Goal: Task Accomplishment & Management: Complete application form

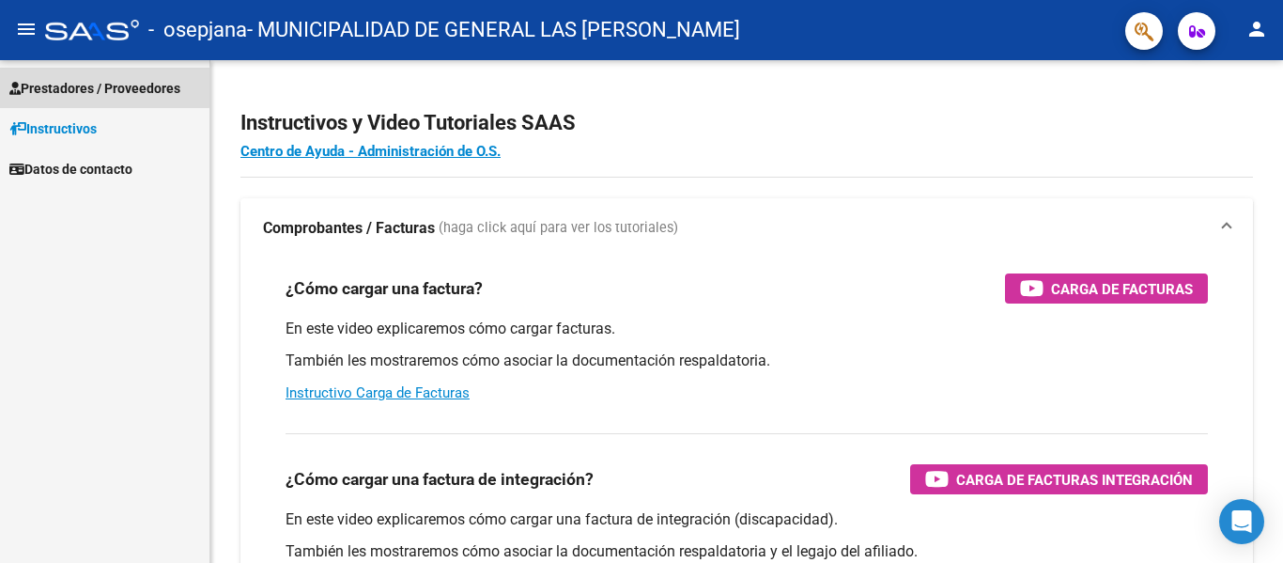
click at [99, 83] on span "Prestadores / Proveedores" at bounding box center [94, 88] width 171 height 21
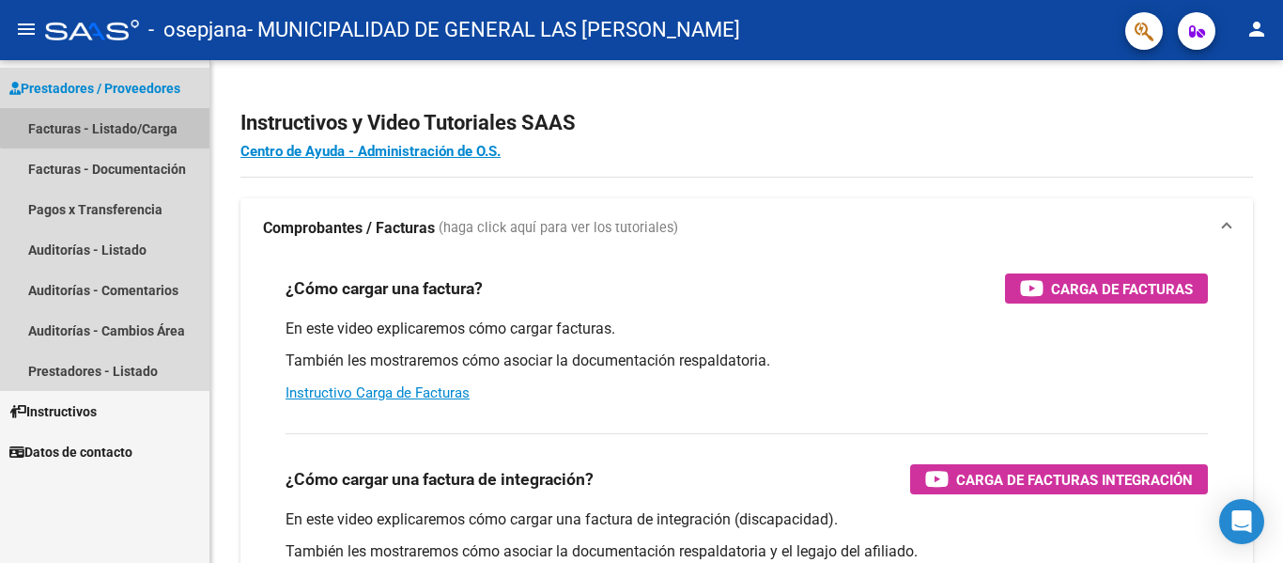
click at [106, 122] on link "Facturas - Listado/Carga" at bounding box center [104, 128] width 209 height 40
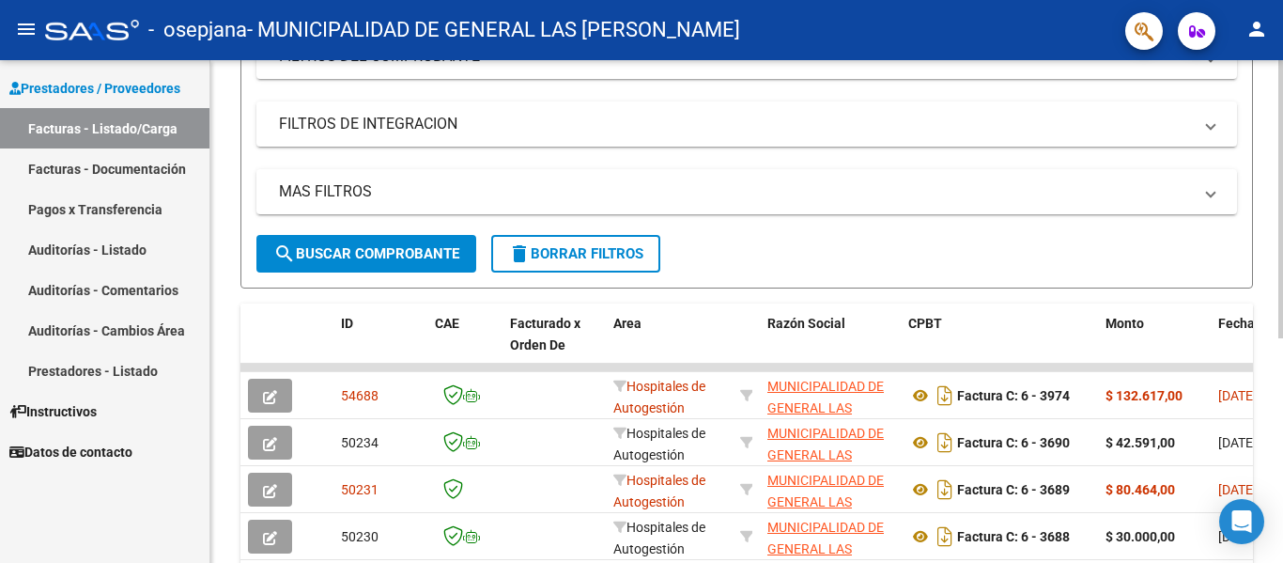
scroll to position [407, 0]
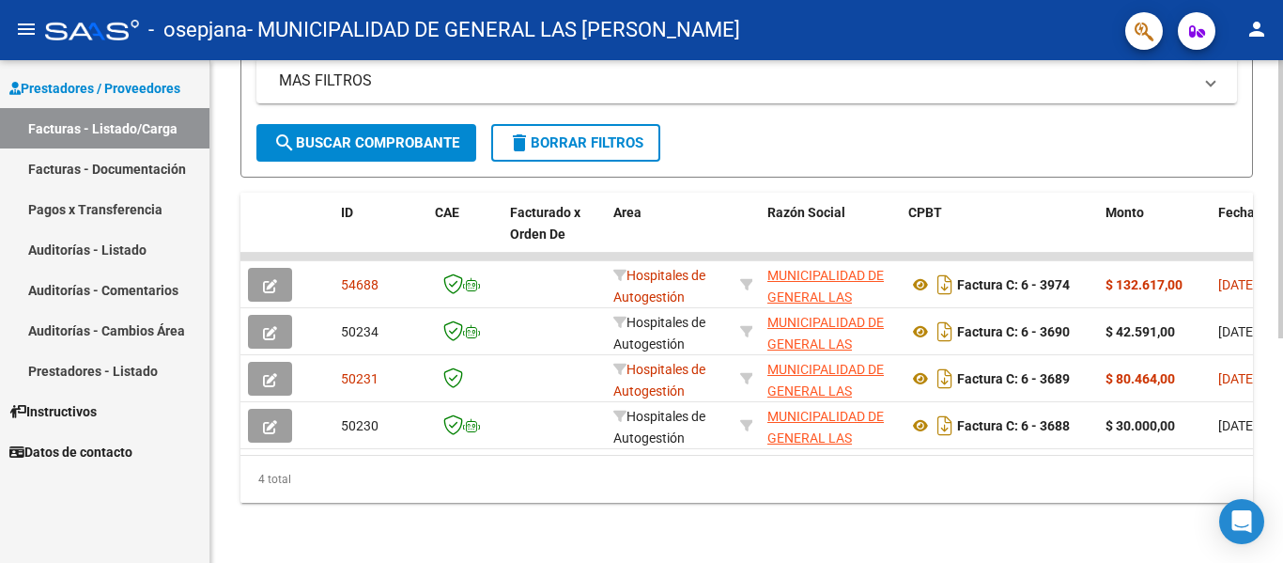
click at [1255, 476] on div "Video tutorial PRESTADORES -> Listado de CPBTs Emitidos por Prestadores / Prove…" at bounding box center [749, 115] width 1078 height 894
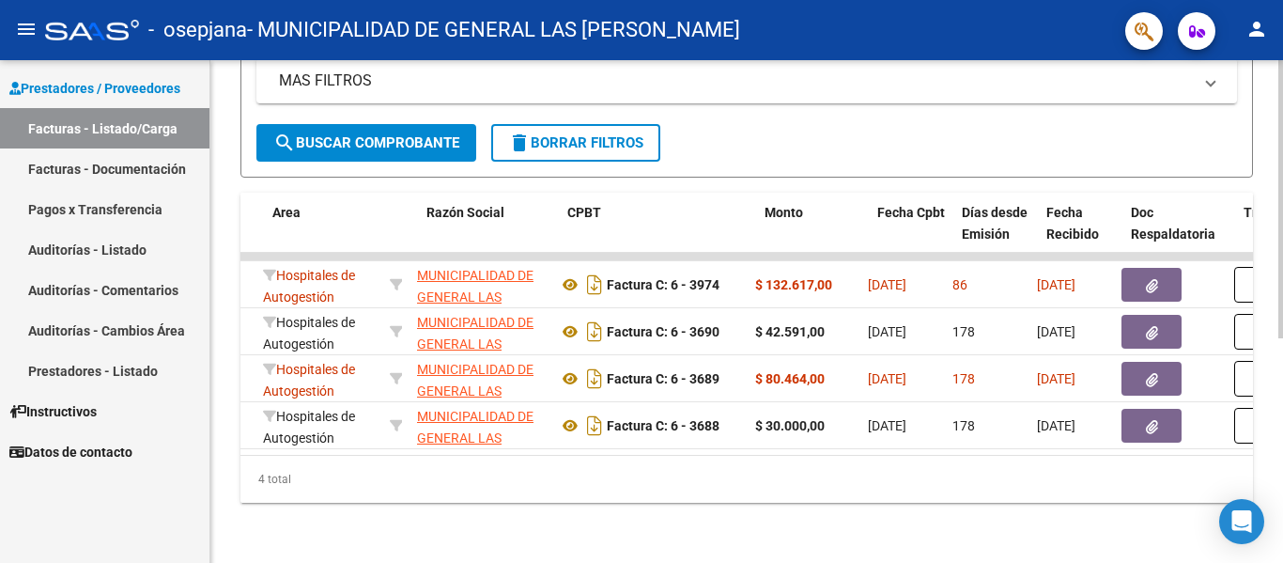
scroll to position [0, 0]
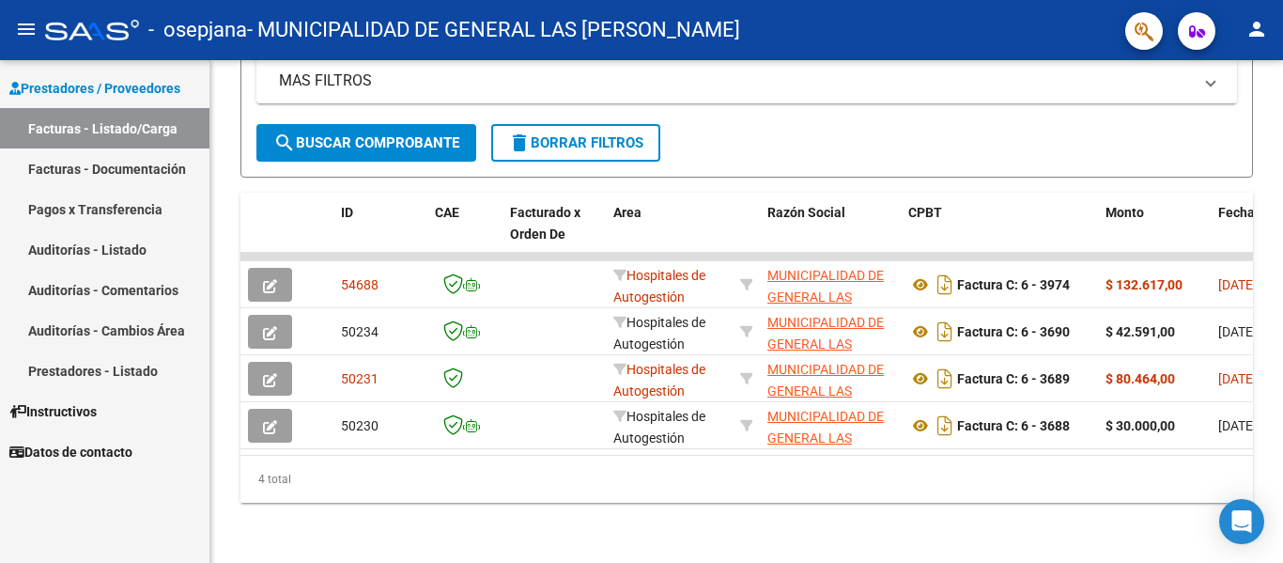
click at [102, 205] on link "Pagos x Transferencia" at bounding box center [104, 209] width 209 height 40
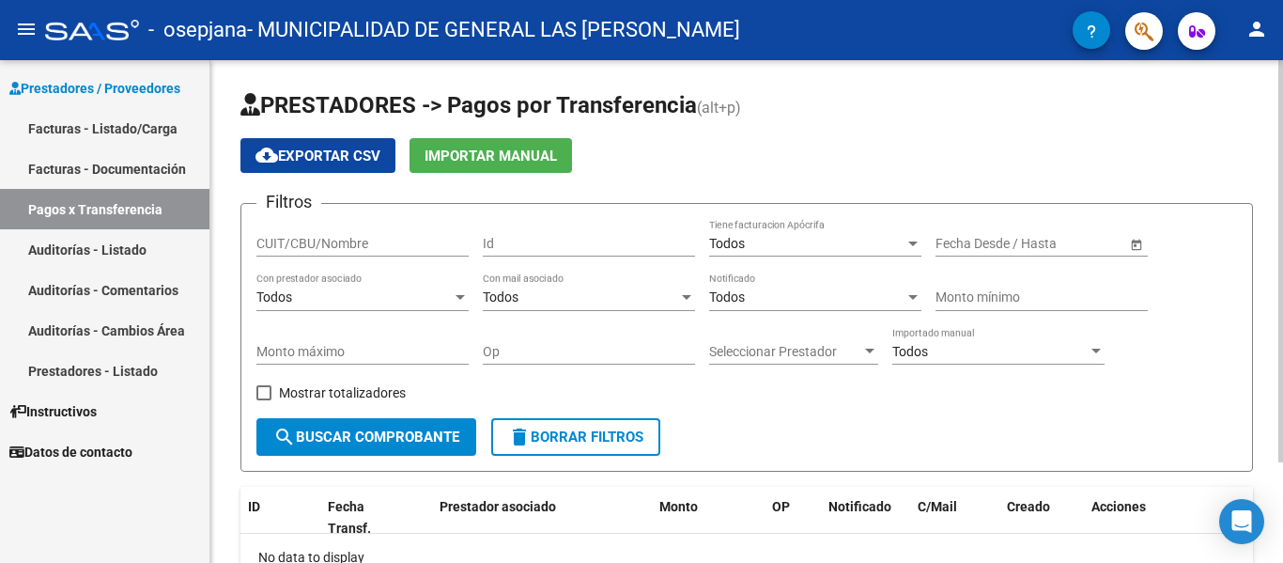
scroll to position [126, 0]
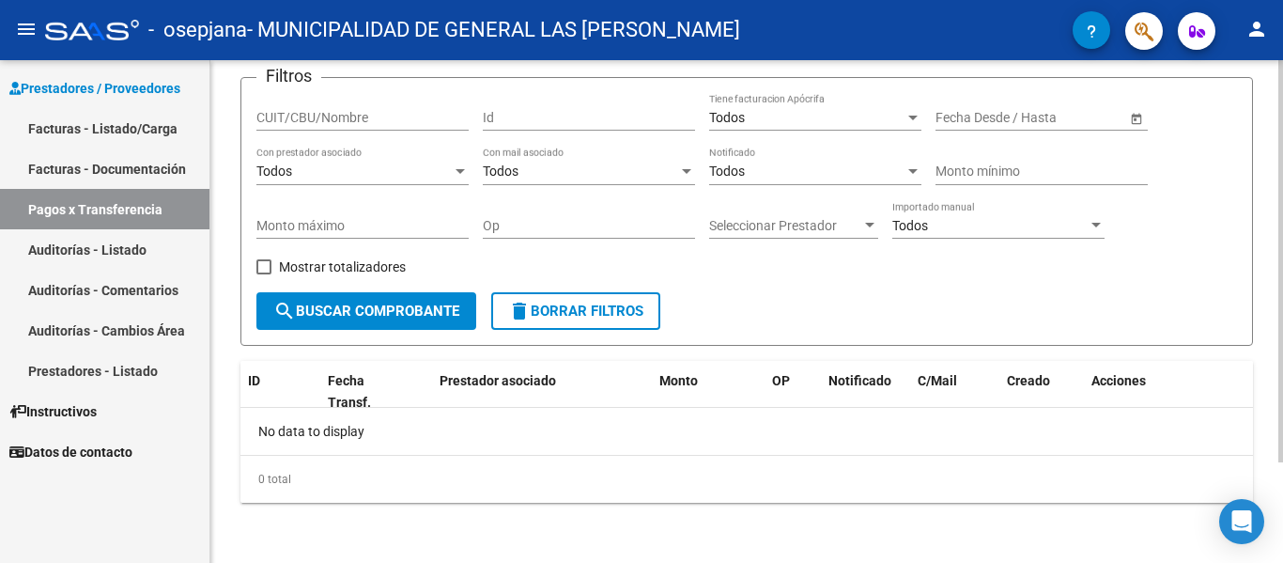
click at [1282, 469] on div at bounding box center [1281, 362] width 5 height 402
click at [348, 301] on button "search Buscar Comprobante" at bounding box center [366, 311] width 220 height 38
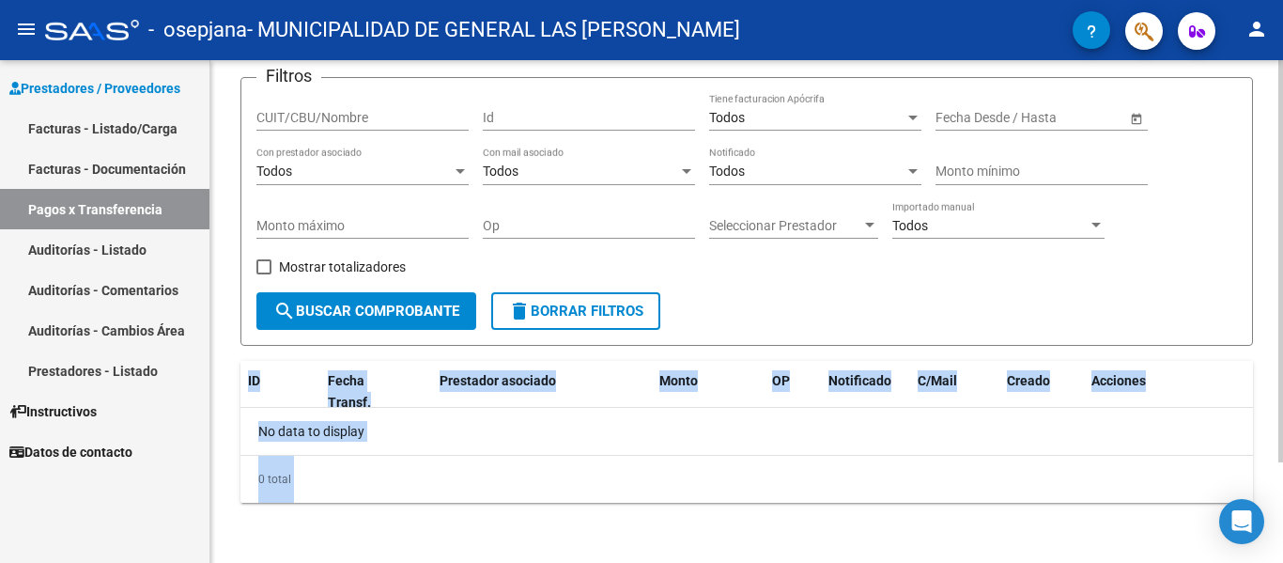
drag, startPoint x: 1279, startPoint y: 319, endPoint x: 1270, endPoint y: 270, distance: 50.5
click at [1280, 216] on div "PRESTADORES -> Pagos por Transferencia (alt+p) cloud_download Exportar CSV Impo…" at bounding box center [749, 248] width 1078 height 628
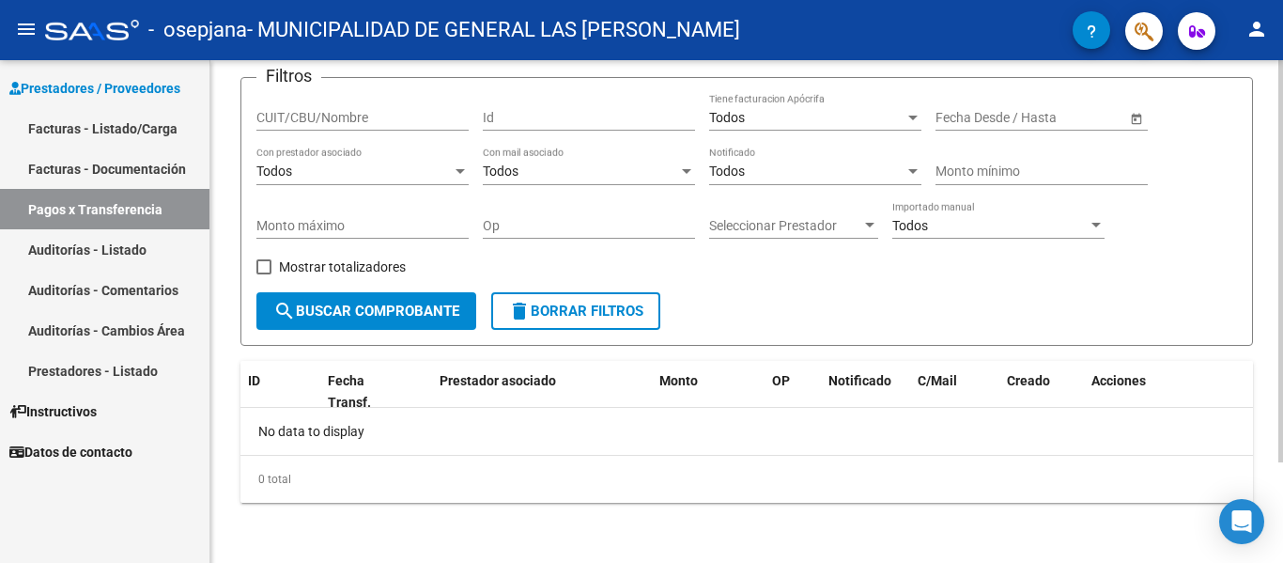
scroll to position [0, 0]
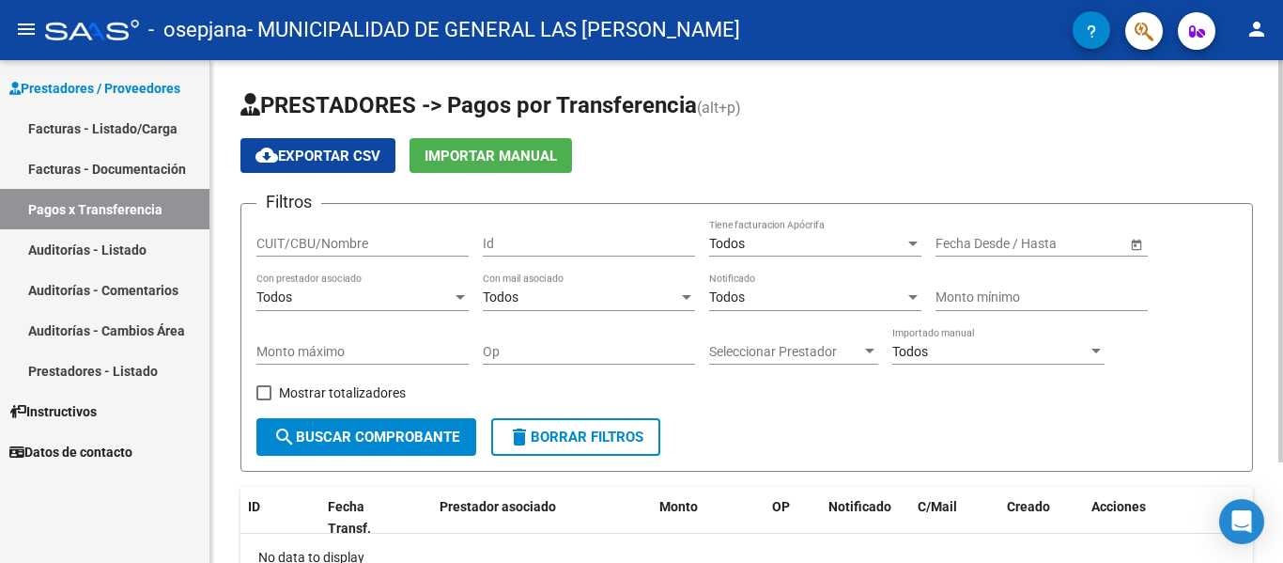
click at [1273, 203] on div "PRESTADORES -> Pagos por Transferencia (alt+p) cloud_download Exportar CSV Impo…" at bounding box center [749, 374] width 1078 height 628
click at [887, 424] on form "Filtros CUIT/CBU/Nombre Id Todos Tiene facturacion Apócrifa Start date – End da…" at bounding box center [746, 337] width 1013 height 269
click at [278, 243] on input "CUIT/CBU/Nombre" at bounding box center [362, 244] width 212 height 16
type input "30664543423"
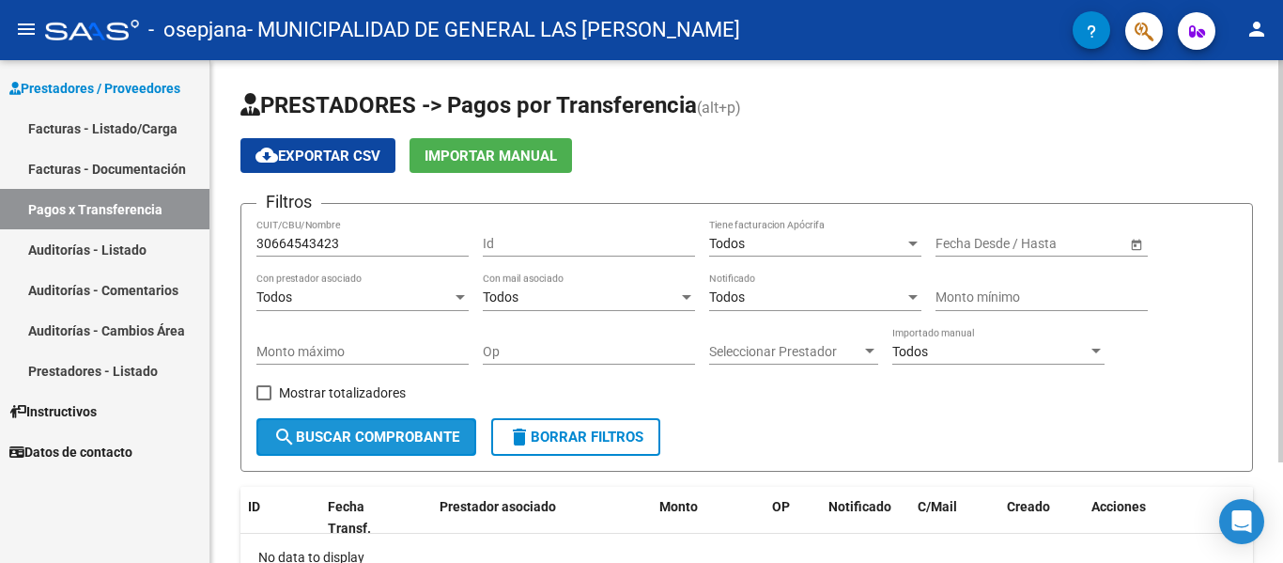
click at [356, 434] on span "search Buscar Comprobante" at bounding box center [366, 436] width 186 height 17
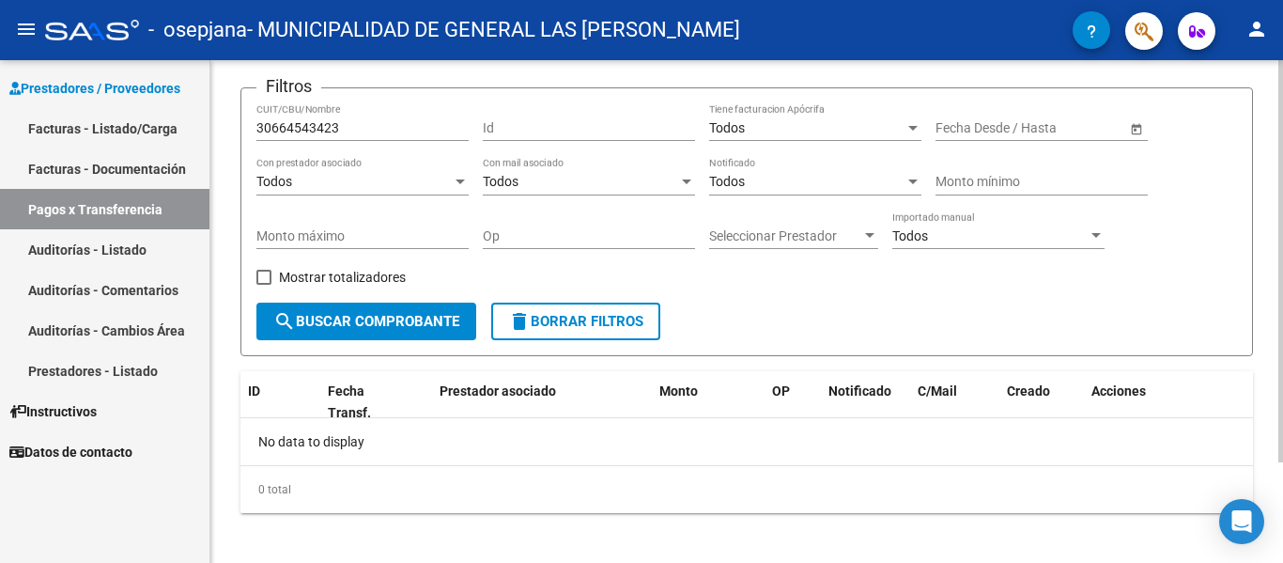
scroll to position [126, 0]
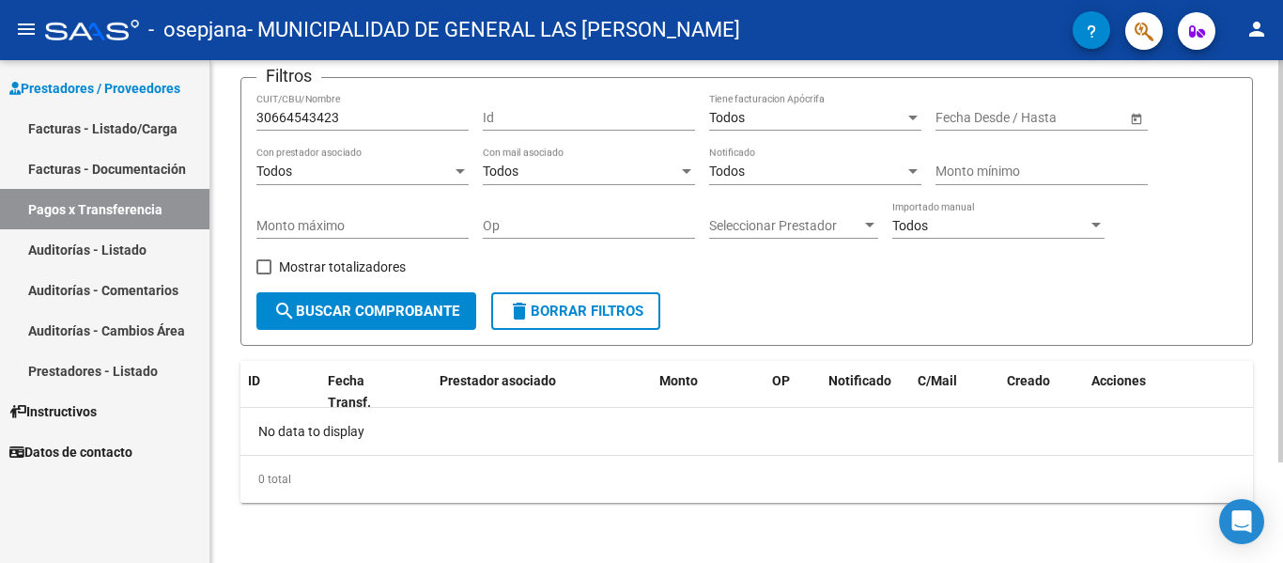
click at [1265, 352] on div "PRESTADORES -> Pagos por Transferencia (alt+p) cloud_download Exportar CSV Impo…" at bounding box center [749, 248] width 1078 height 628
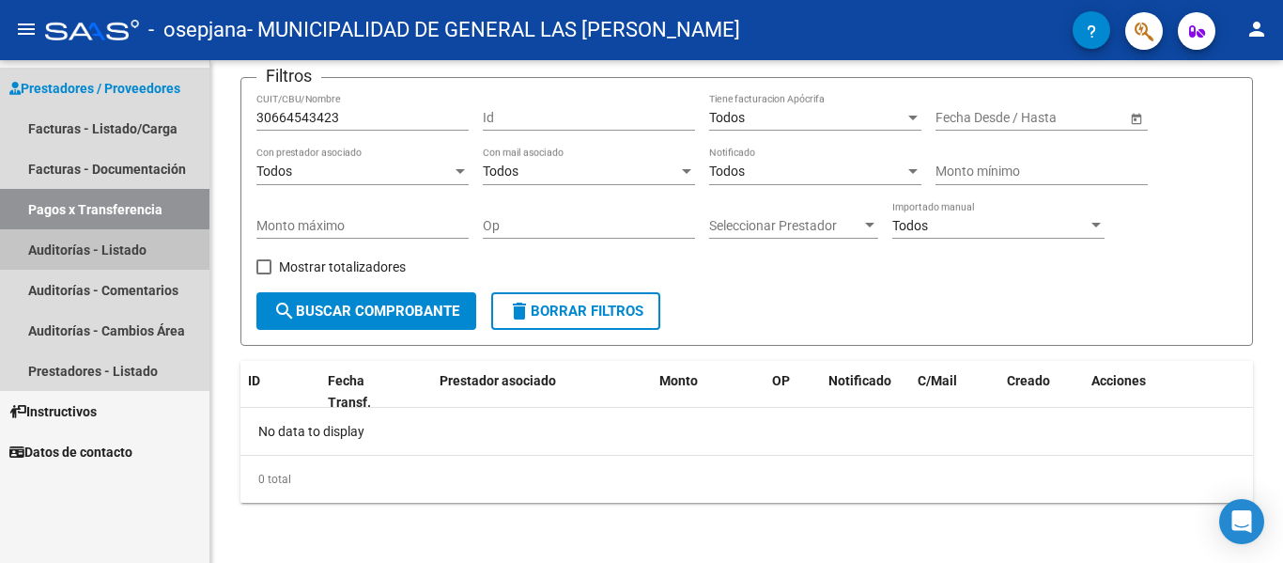
click at [117, 255] on link "Auditorías - Listado" at bounding box center [104, 249] width 209 height 40
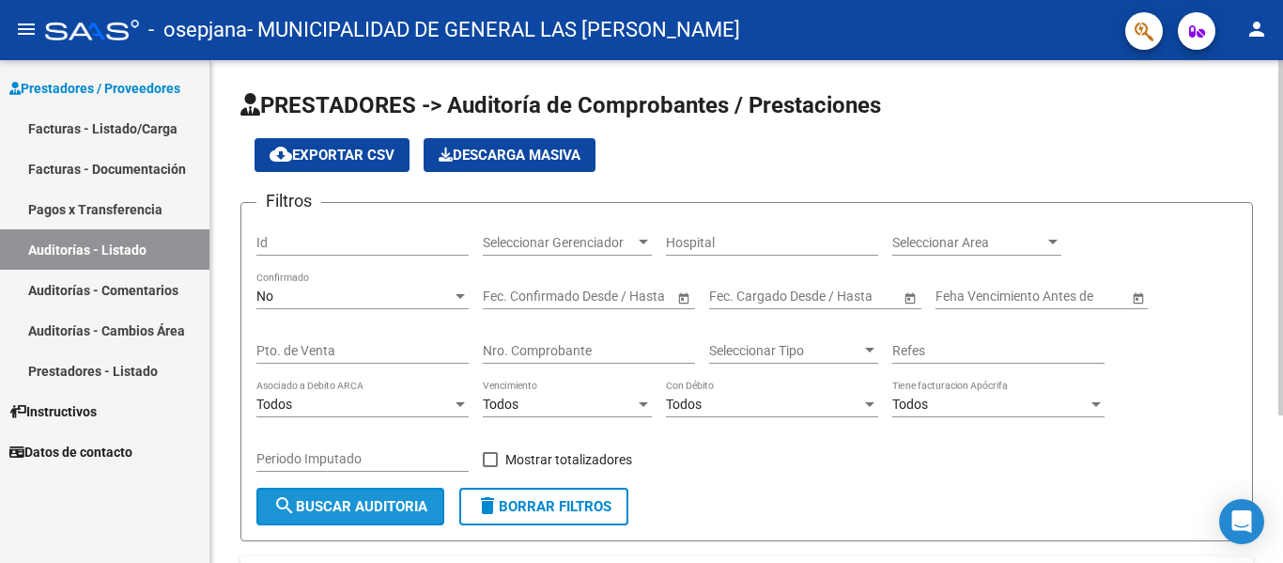
click at [391, 495] on button "search Buscar Auditoria" at bounding box center [350, 507] width 188 height 38
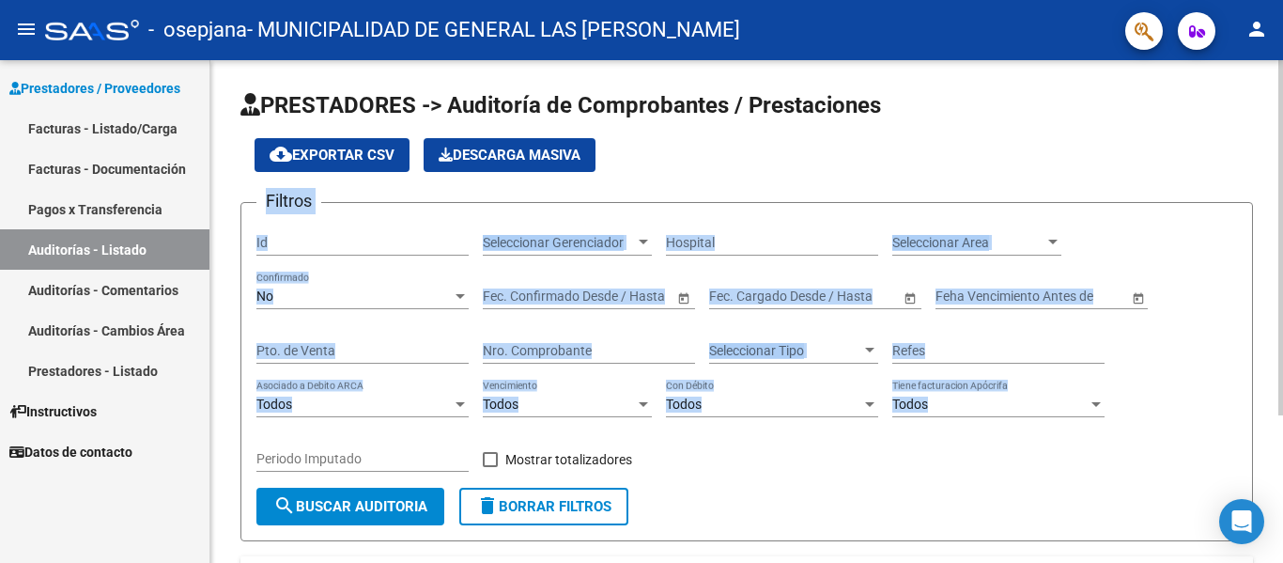
drag, startPoint x: 1277, startPoint y: 123, endPoint x: 1235, endPoint y: 313, distance: 194.2
click at [1233, 430] on div "PRESTADORES -> Auditoría de Comprobantes / Prestaciones cloud_download Exportar…" at bounding box center [746, 415] width 1073 height 711
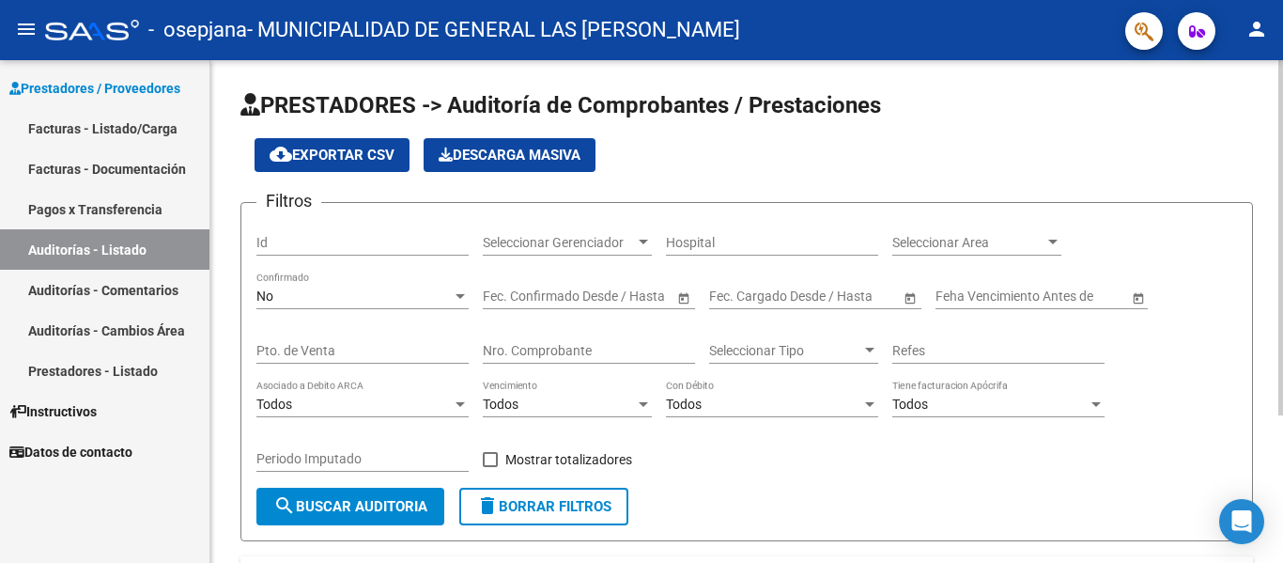
click at [1275, 121] on div "PRESTADORES -> Auditoría de Comprobantes / Prestaciones cloud_download Exportar…" at bounding box center [749, 415] width 1078 height 711
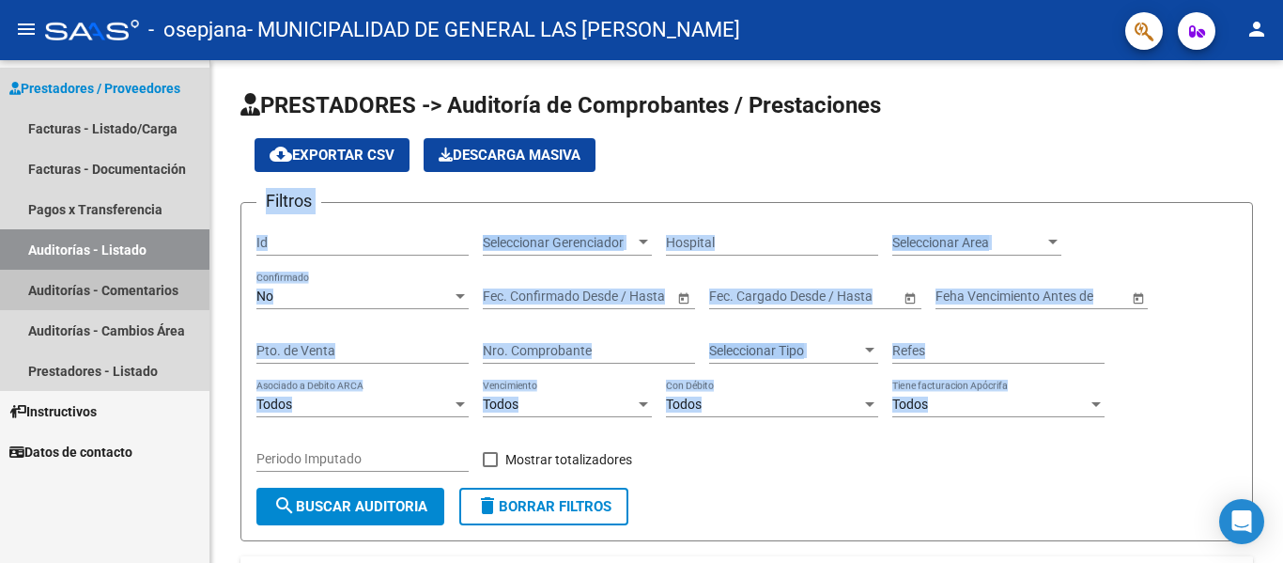
click at [132, 271] on link "Auditorías - Comentarios" at bounding box center [104, 290] width 209 height 40
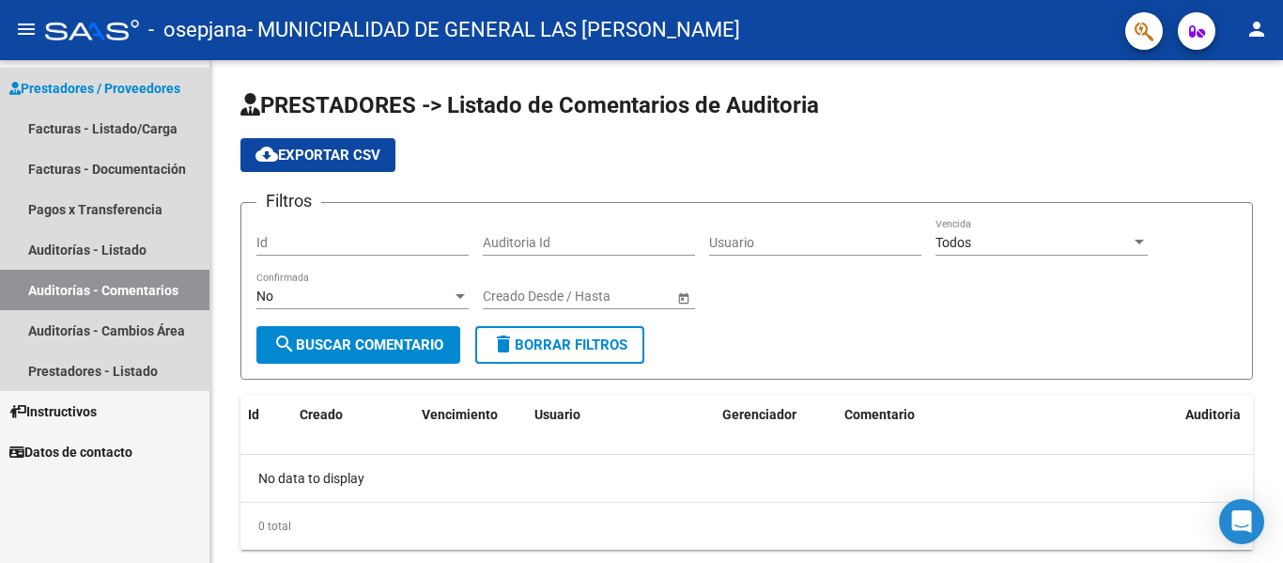
click at [85, 92] on span "Prestadores / Proveedores" at bounding box center [94, 88] width 171 height 21
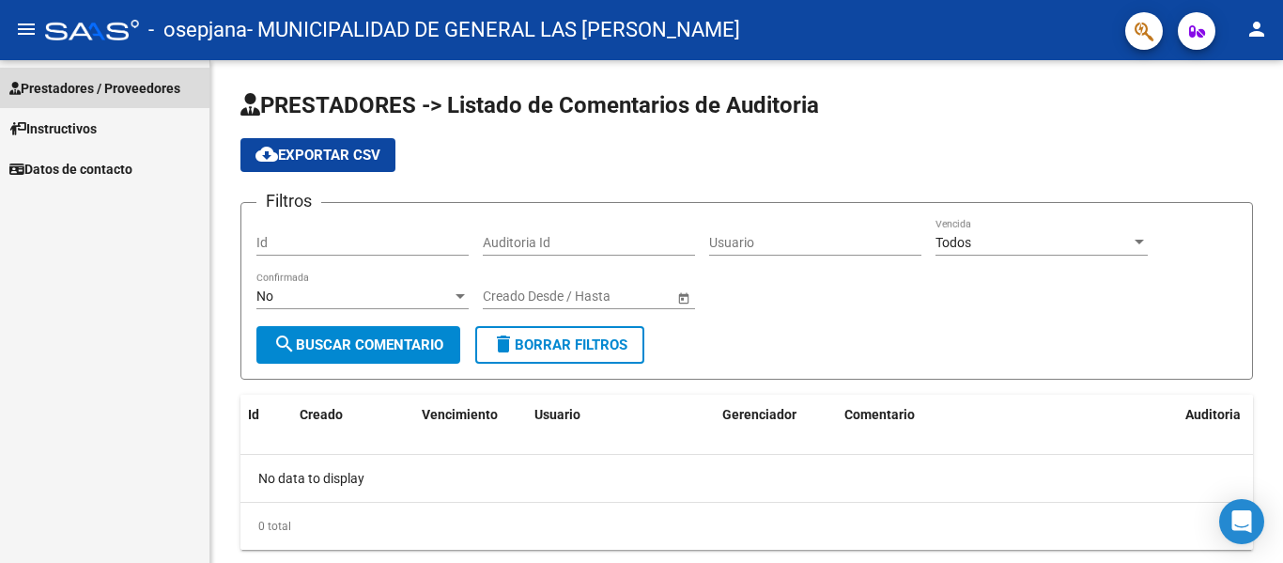
click at [85, 92] on span "Prestadores / Proveedores" at bounding box center [94, 88] width 171 height 21
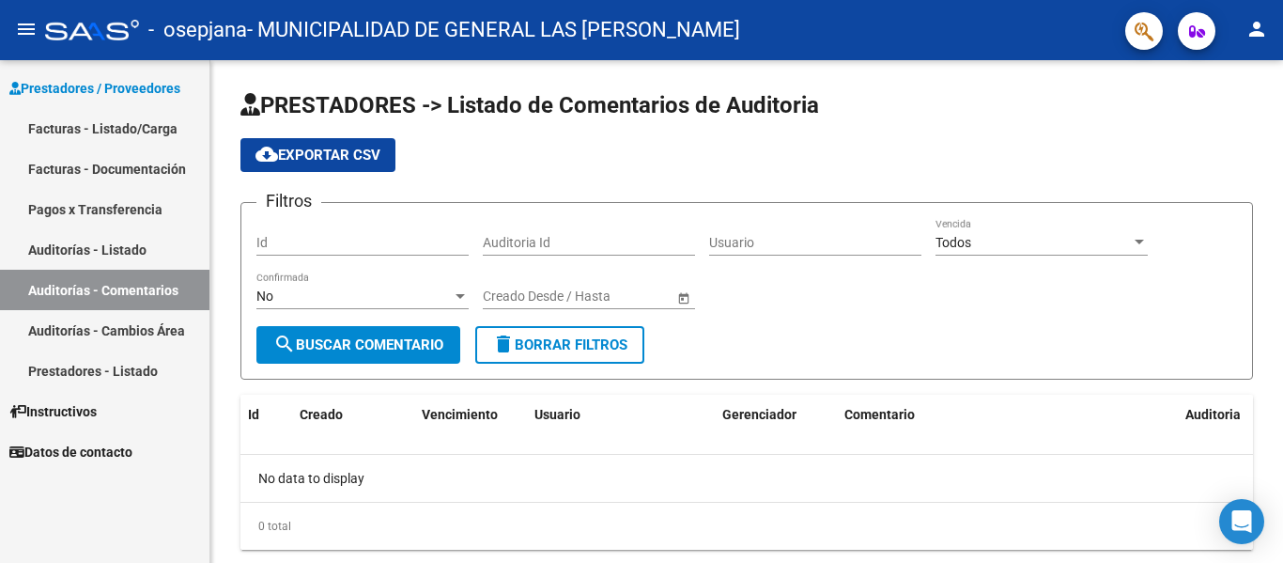
click at [84, 139] on link "Facturas - Listado/Carga" at bounding box center [104, 128] width 209 height 40
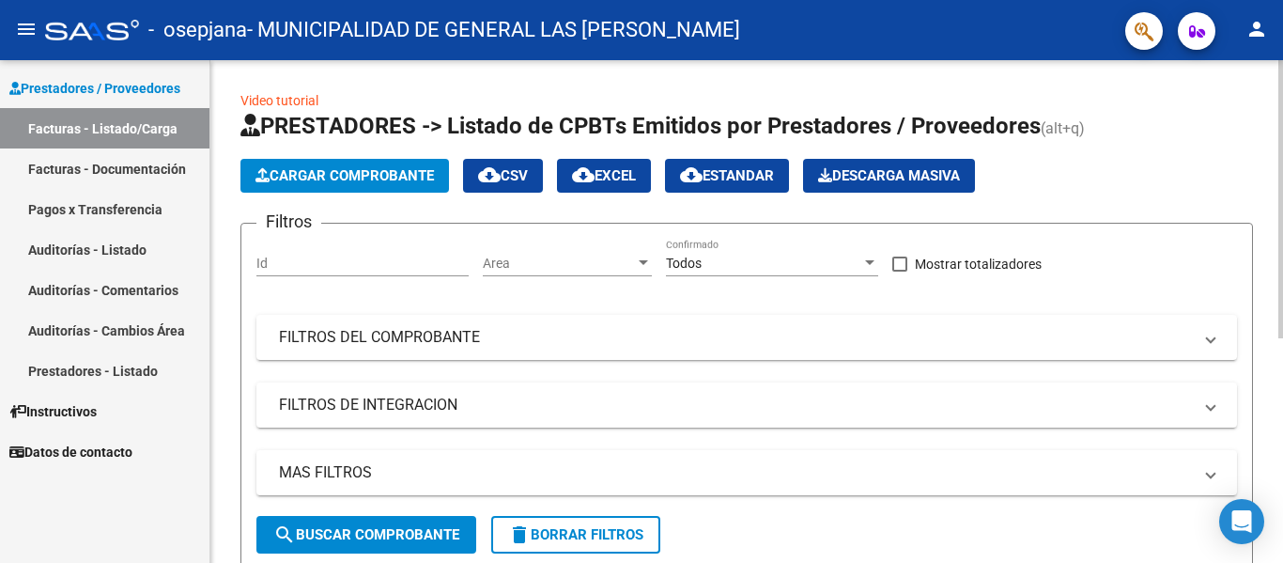
click at [1216, 0] on html "menu - osepjana - MUNICIPALIDAD DE GENERAL LAS [PERSON_NAME] person Prestadores…" at bounding box center [641, 281] width 1283 height 563
click at [318, 166] on button "Cargar Comprobante" at bounding box center [344, 176] width 209 height 34
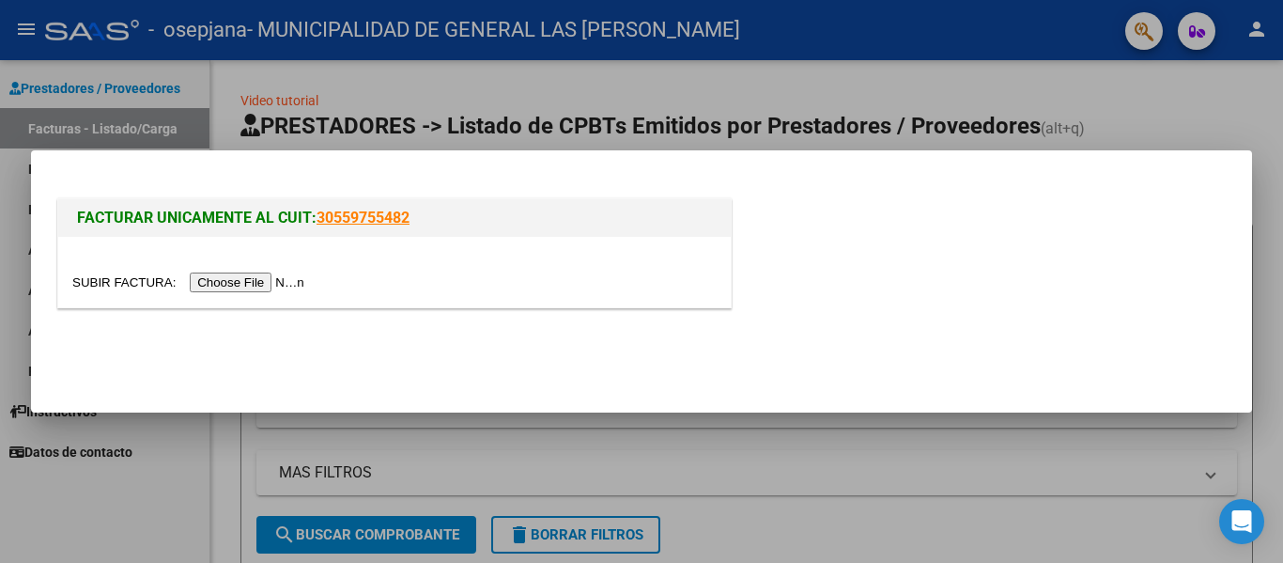
click at [258, 273] on input "file" at bounding box center [191, 282] width 238 height 20
click at [278, 279] on input "file" at bounding box center [191, 282] width 238 height 20
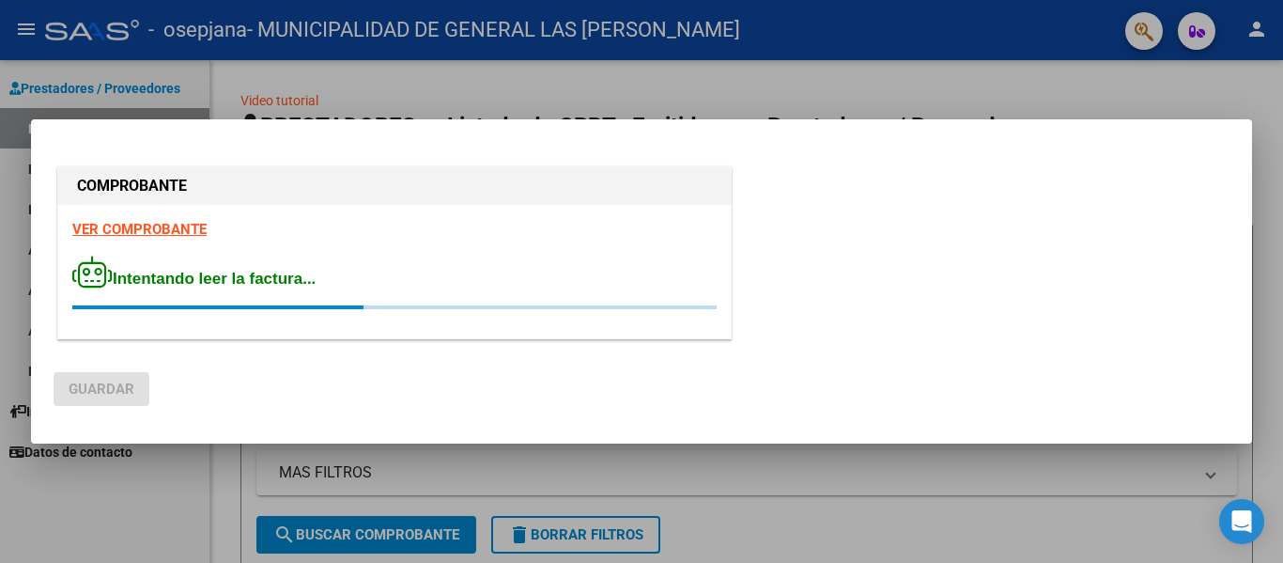
click at [800, 79] on div at bounding box center [641, 281] width 1283 height 563
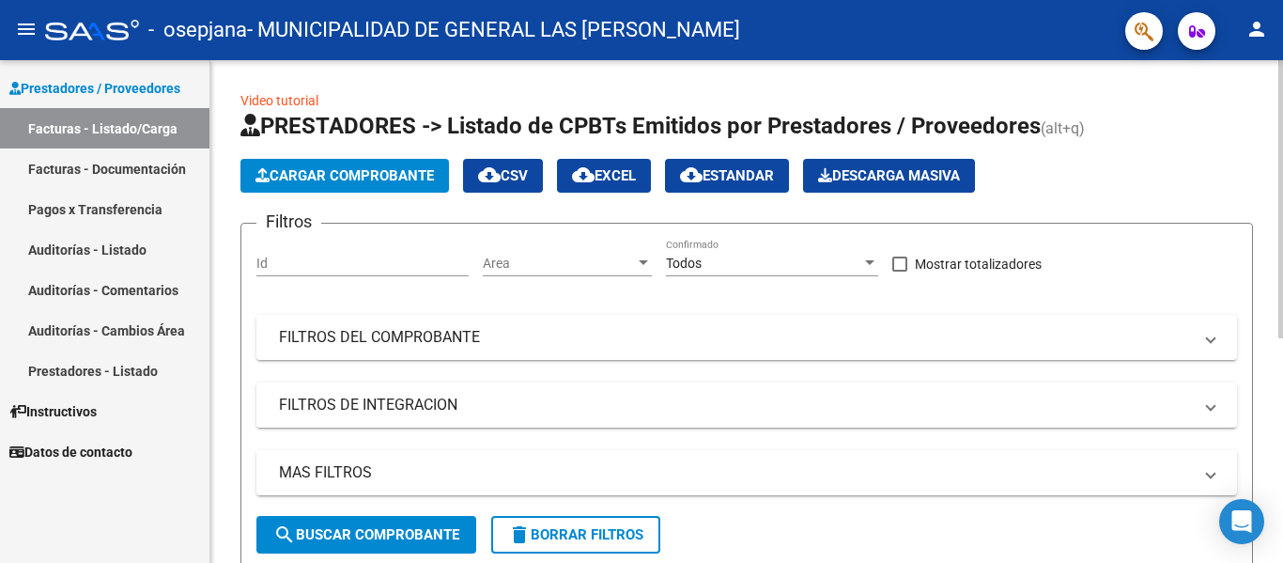
click at [1130, 298] on div "Filtros Id Area Area Todos Confirmado Mostrar totalizadores FILTROS DEL COMPROB…" at bounding box center [746, 377] width 981 height 277
click at [1205, 90] on div "Video tutorial PRESTADORES -> Listado de CPBTs Emitidos por Prestadores / Prove…" at bounding box center [749, 507] width 1078 height 894
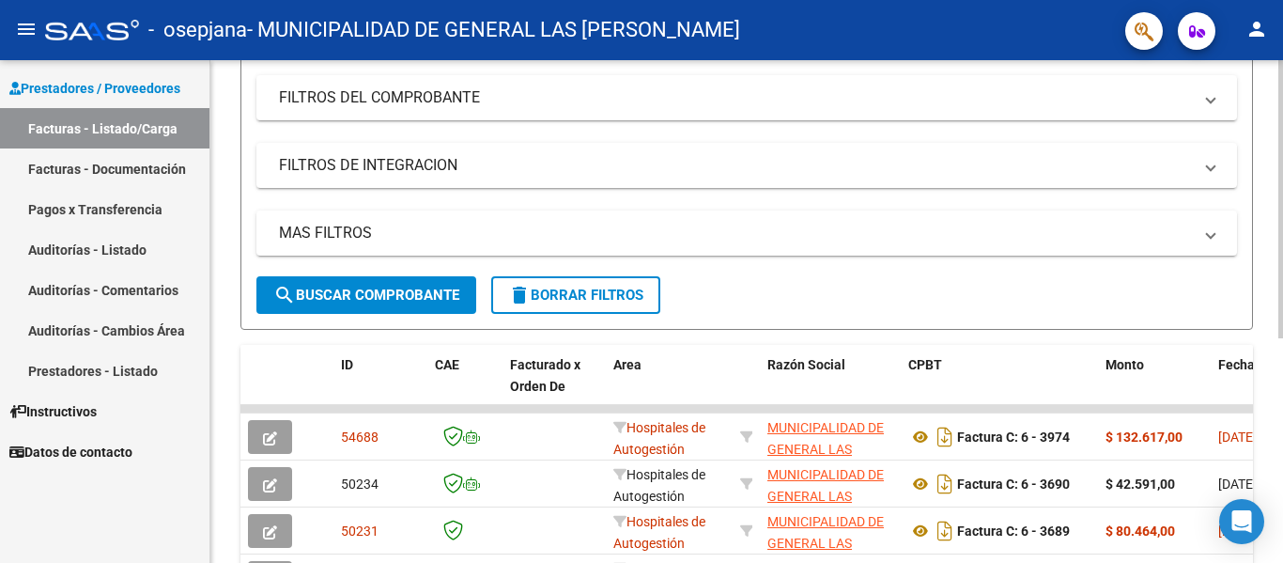
scroll to position [407, 0]
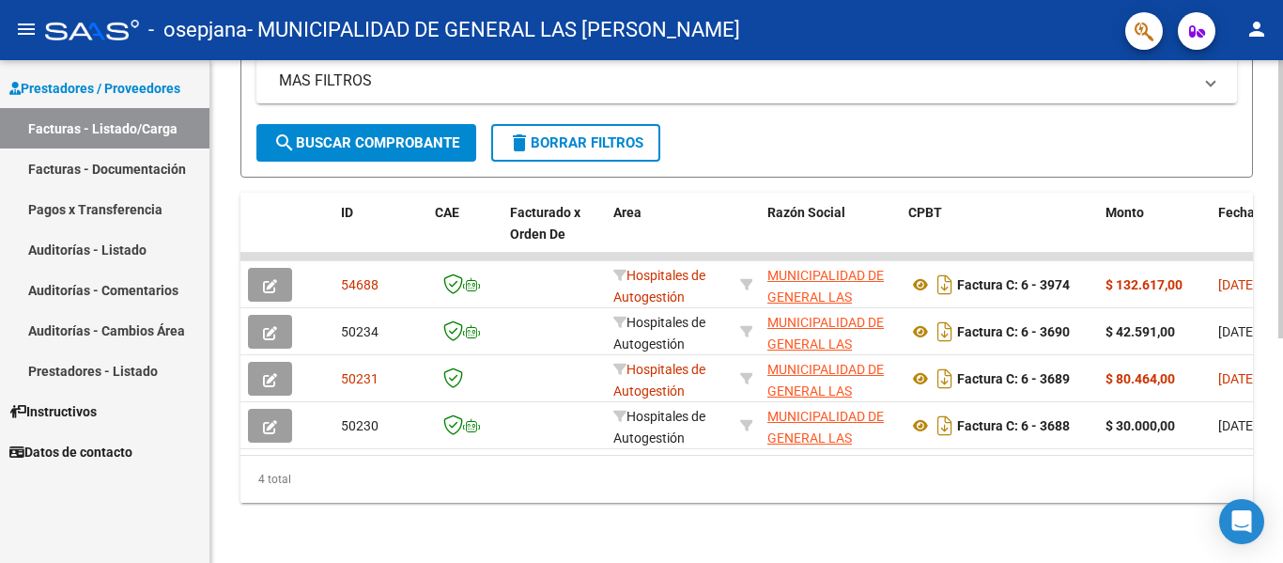
click at [1254, 562] on html "menu - osepjana - MUNICIPALIDAD DE GENERAL LAS [PERSON_NAME] person Prestadores…" at bounding box center [641, 281] width 1283 height 563
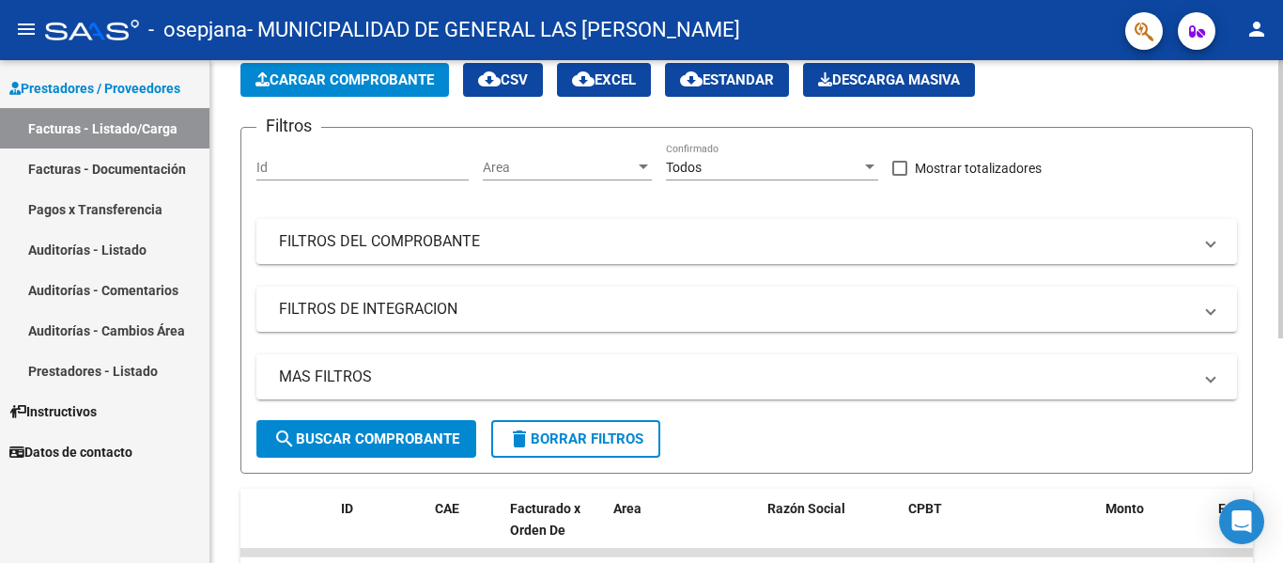
scroll to position [0, 0]
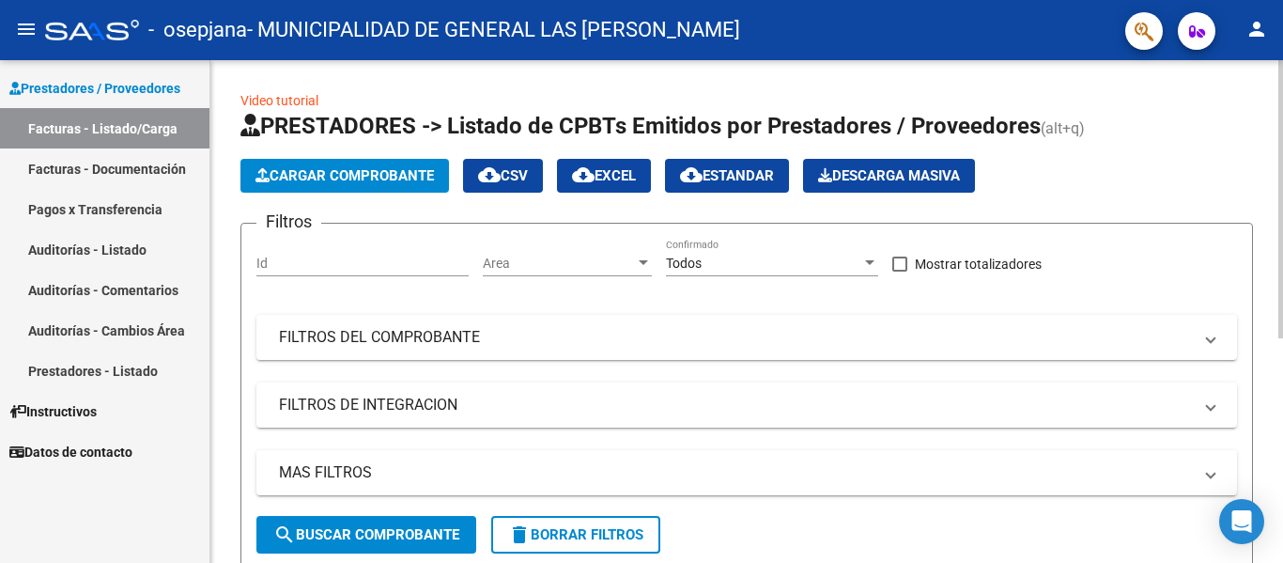
click at [1275, 96] on div "Video tutorial PRESTADORES -> Listado de CPBTs Emitidos por Prestadores / Prove…" at bounding box center [749, 507] width 1078 height 894
click at [384, 175] on span "Cargar Comprobante" at bounding box center [345, 175] width 178 height 17
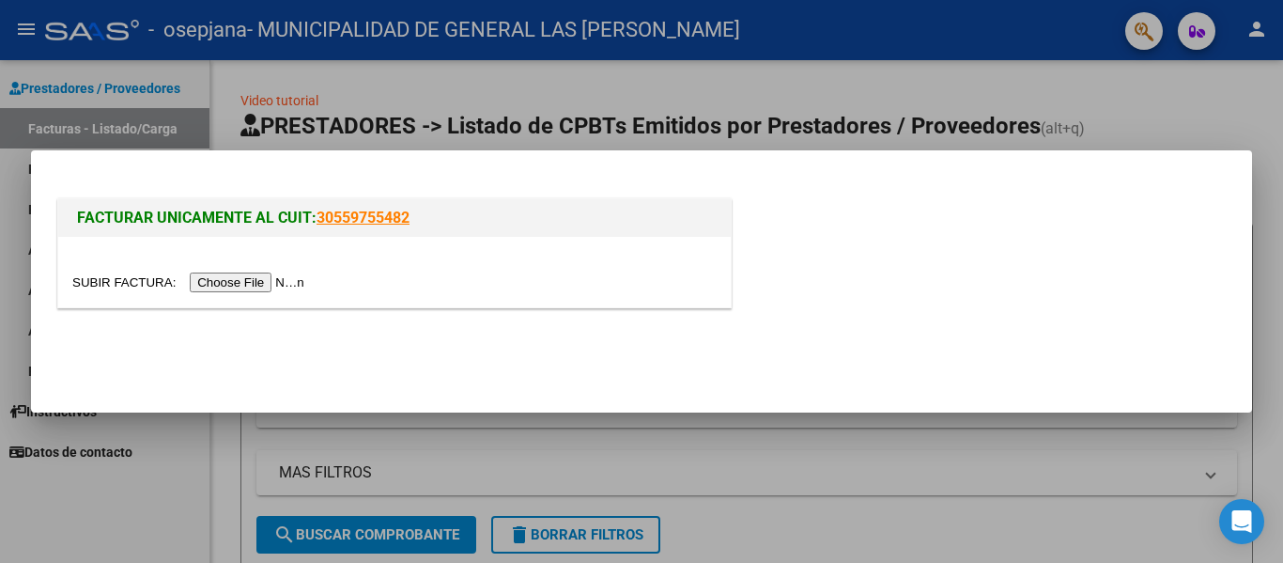
click at [274, 283] on input "file" at bounding box center [191, 282] width 238 height 20
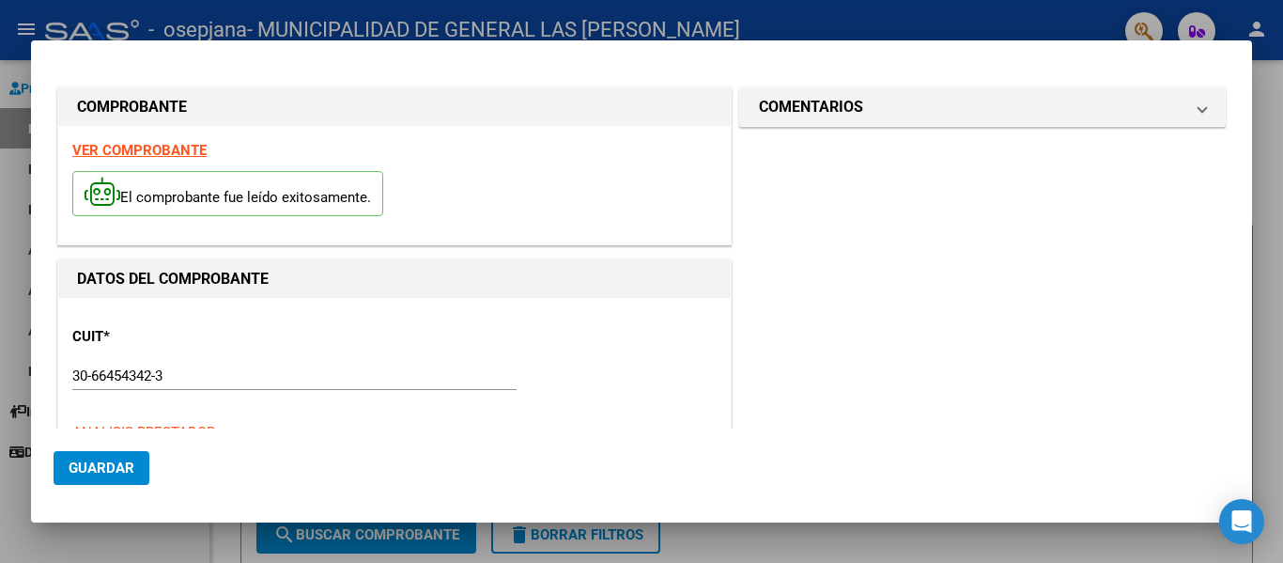
drag, startPoint x: 1253, startPoint y: 133, endPoint x: 1253, endPoint y: 147, distance: 14.1
click at [1253, 147] on div at bounding box center [641, 281] width 1283 height 563
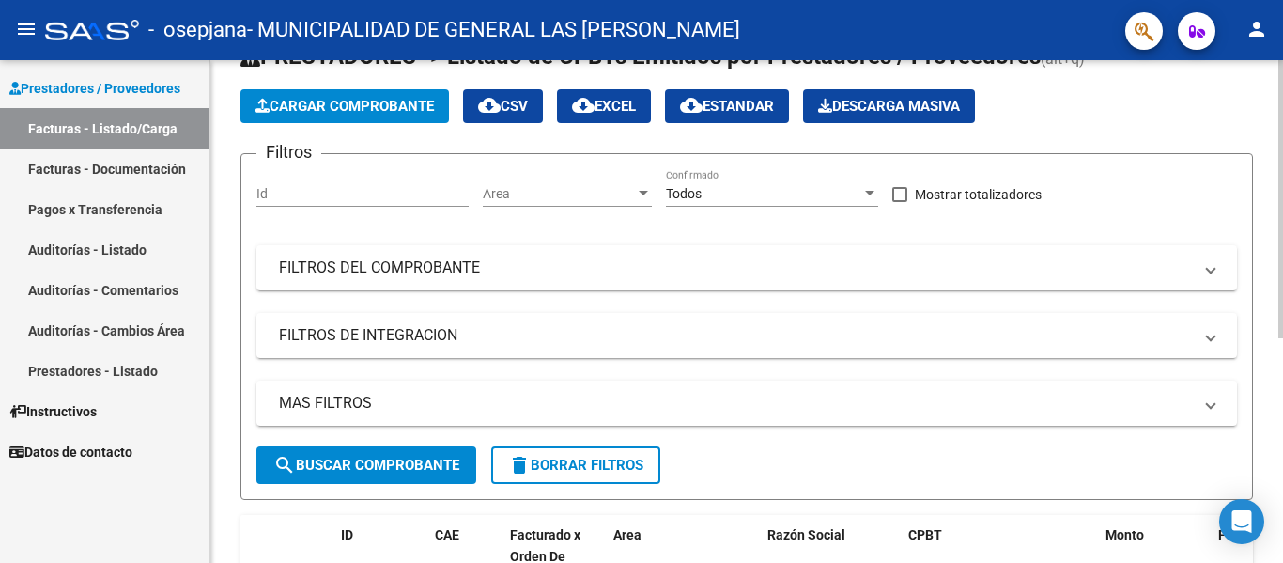
scroll to position [25, 0]
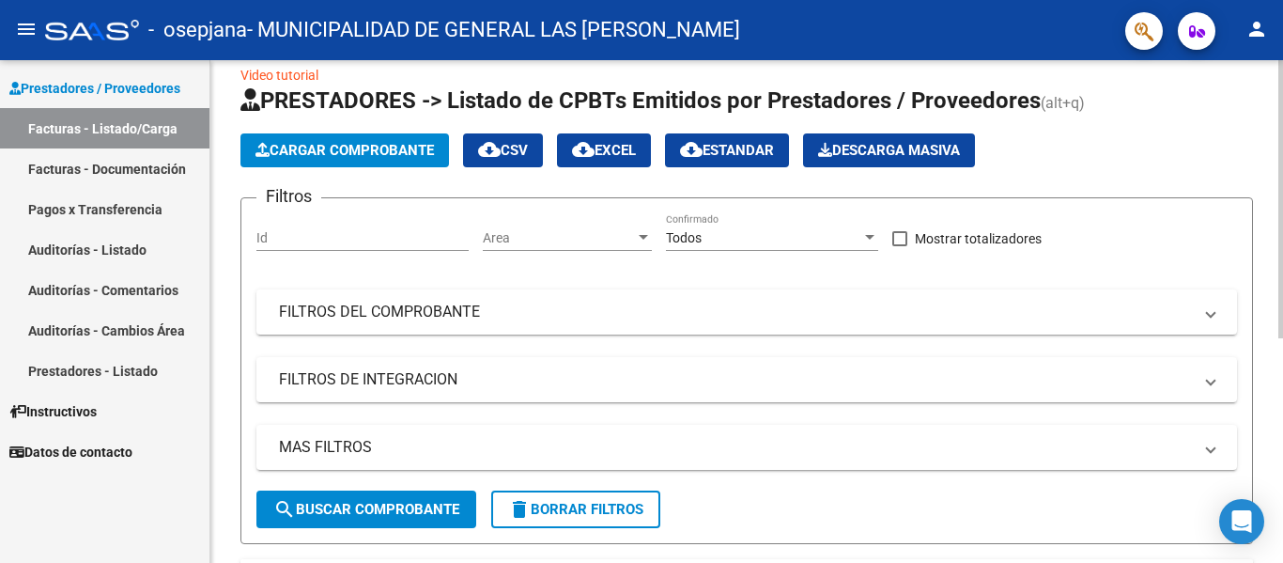
click at [1280, 272] on div at bounding box center [1281, 213] width 5 height 278
click at [378, 511] on span "search Buscar Comprobante" at bounding box center [366, 509] width 186 height 17
click at [340, 143] on span "Cargar Comprobante" at bounding box center [345, 150] width 178 height 17
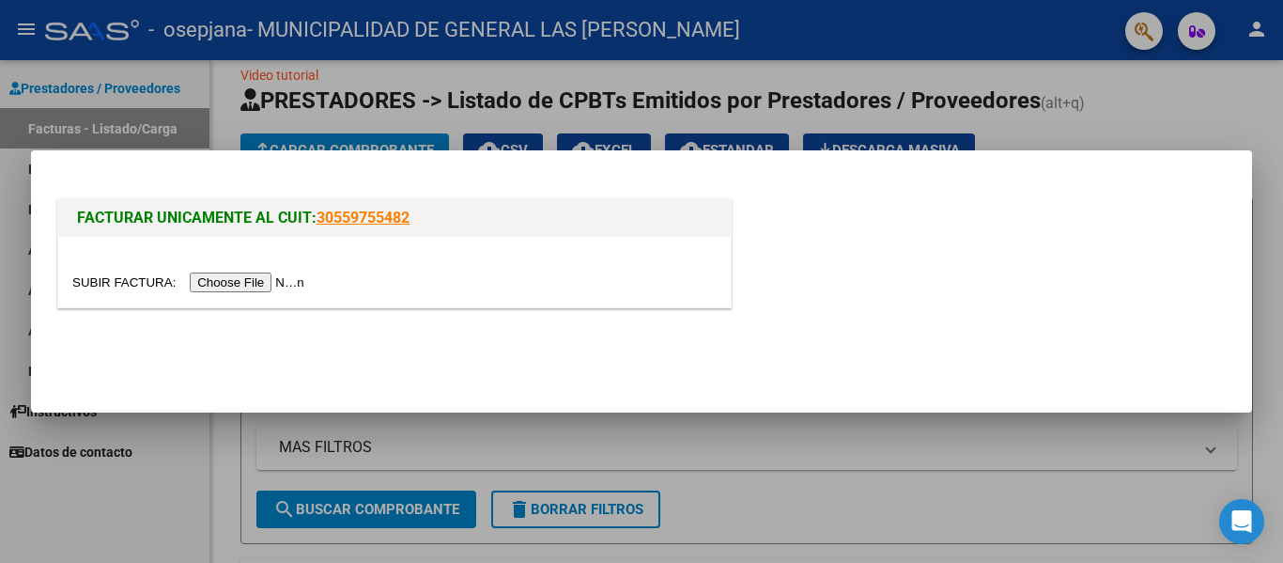
click at [267, 288] on input "file" at bounding box center [191, 282] width 238 height 20
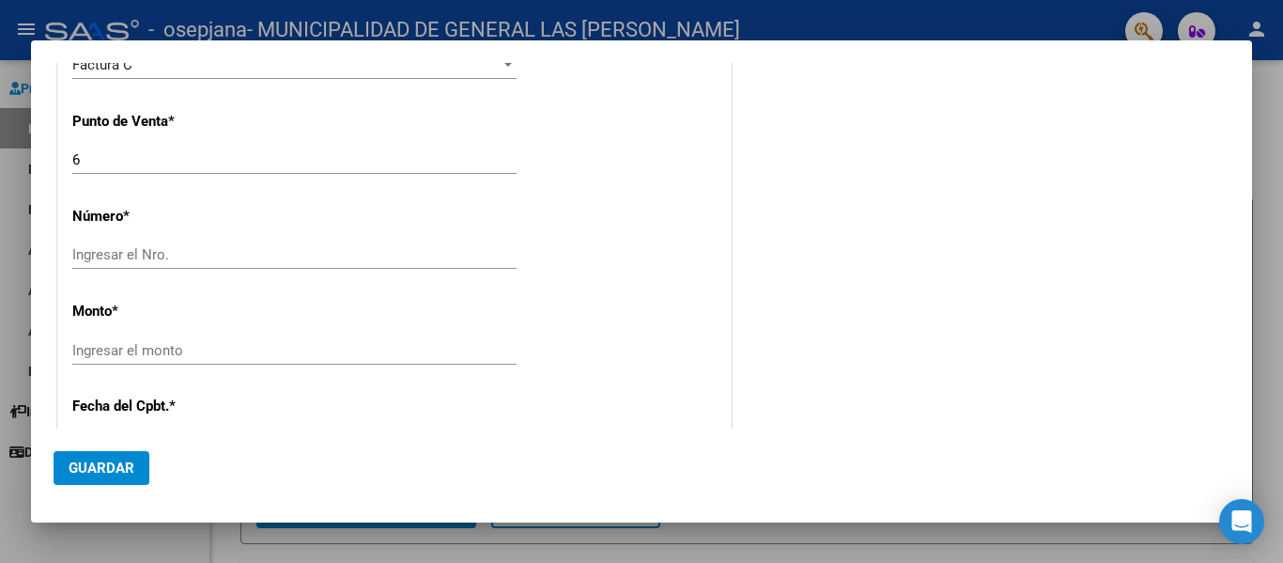
scroll to position [559, 0]
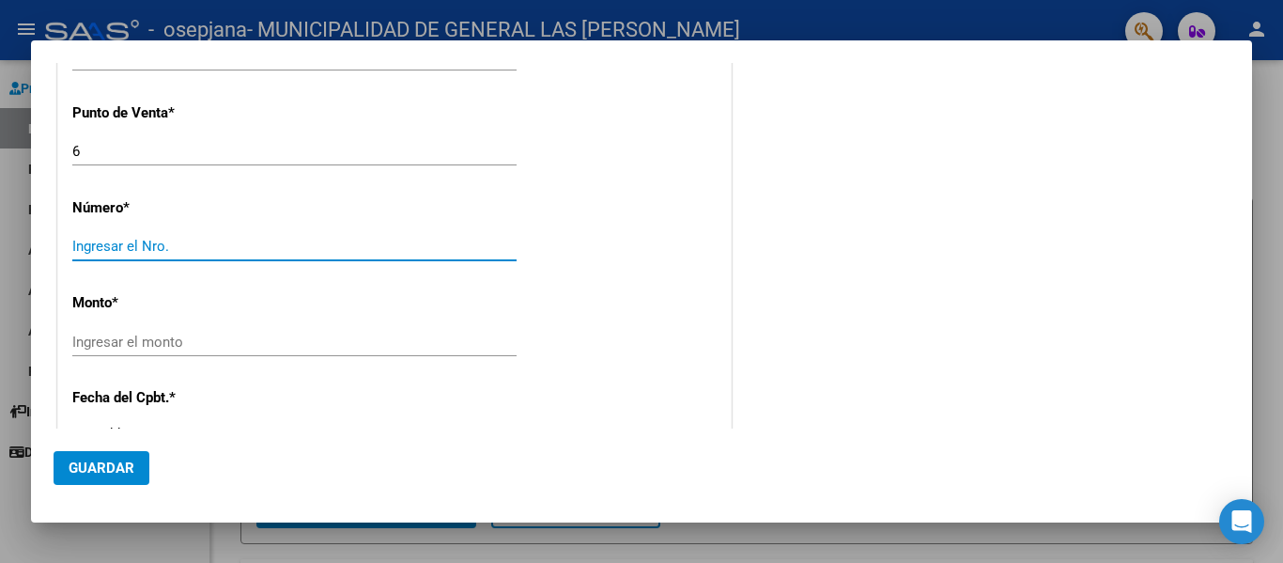
click at [101, 249] on input "Ingresar el Nro." at bounding box center [294, 246] width 444 height 17
type input "00004249"
click at [93, 339] on input "Ingresar el monto" at bounding box center [294, 342] width 444 height 17
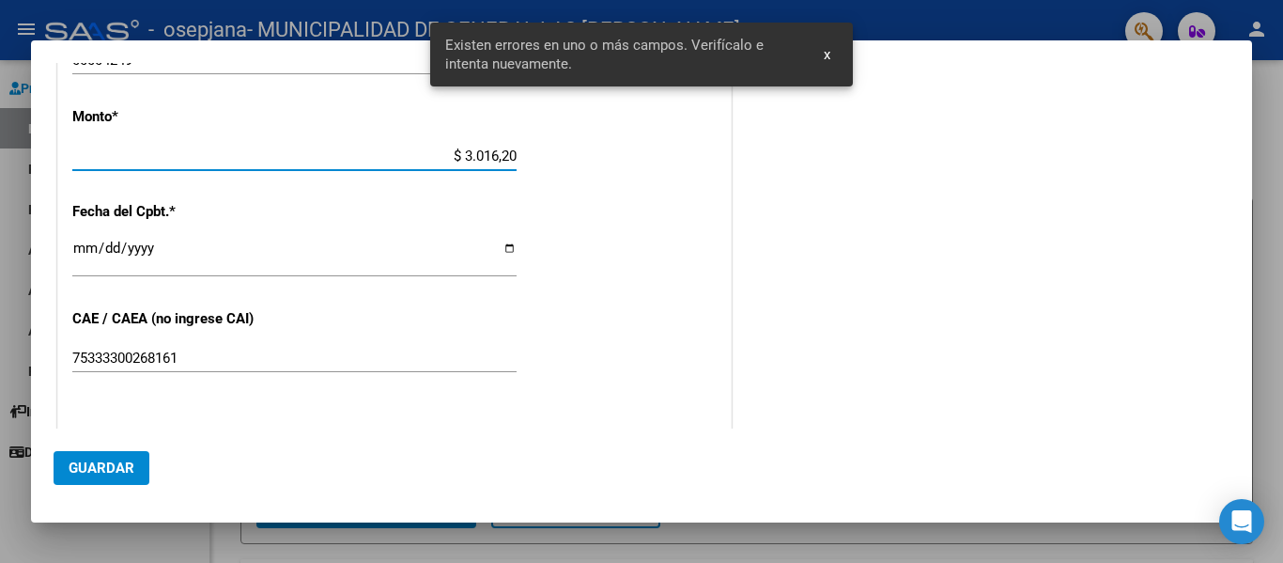
type input "$ 30.162,00"
click at [84, 251] on input "Ingresar la fecha" at bounding box center [294, 254] width 444 height 30
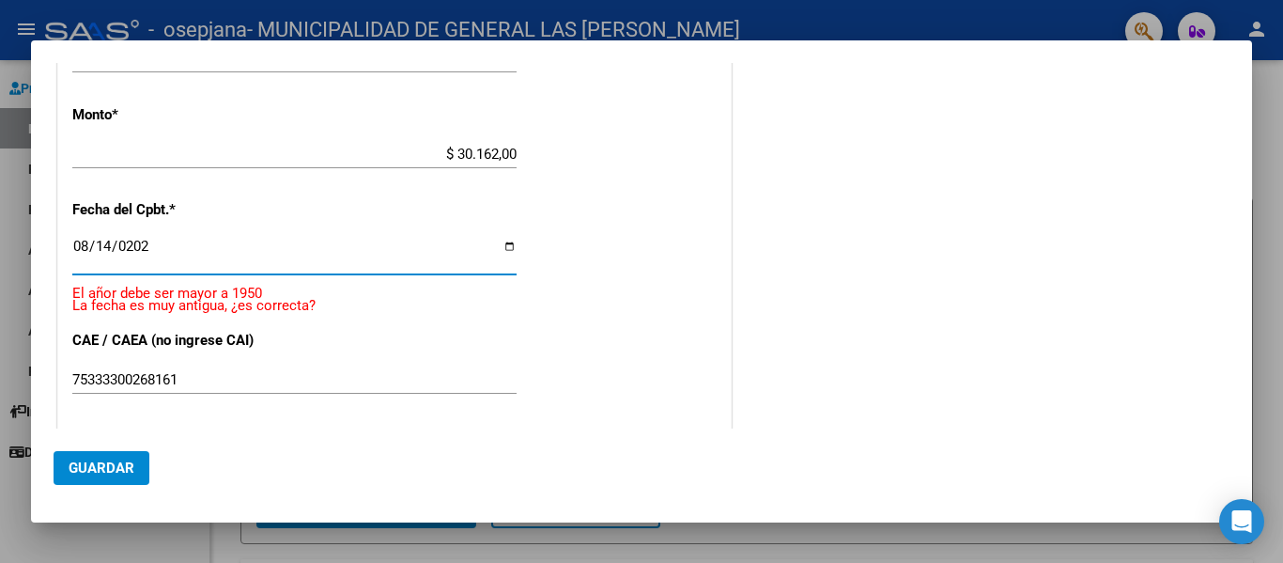
type input "[DATE]"
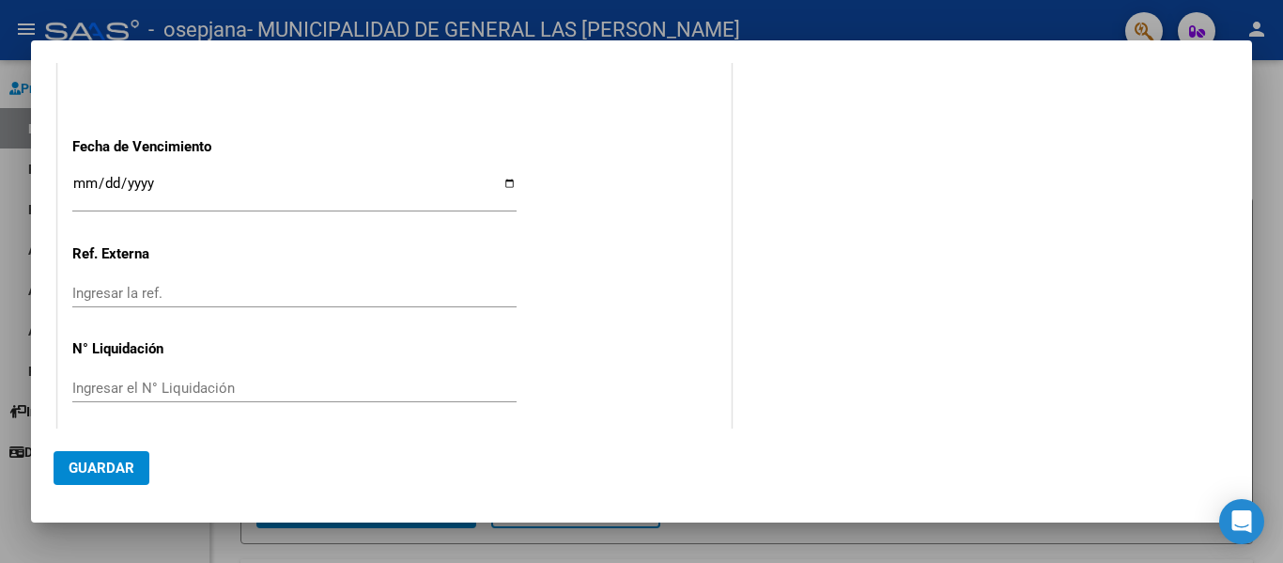
scroll to position [1064, 0]
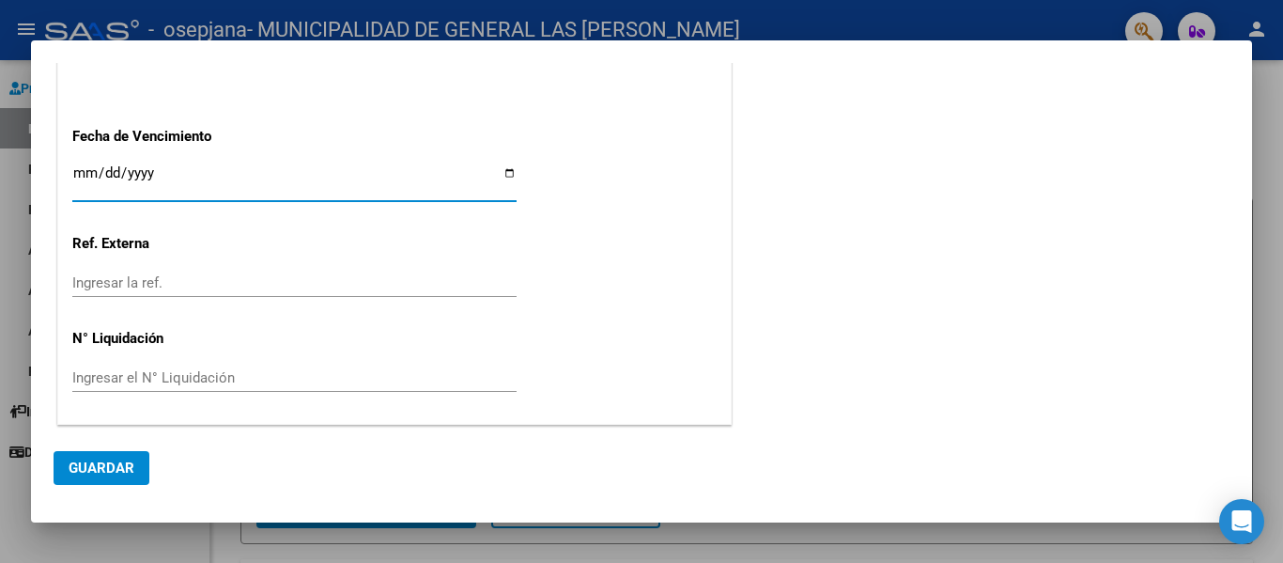
click at [79, 169] on input "Ingresar la fecha" at bounding box center [294, 180] width 444 height 30
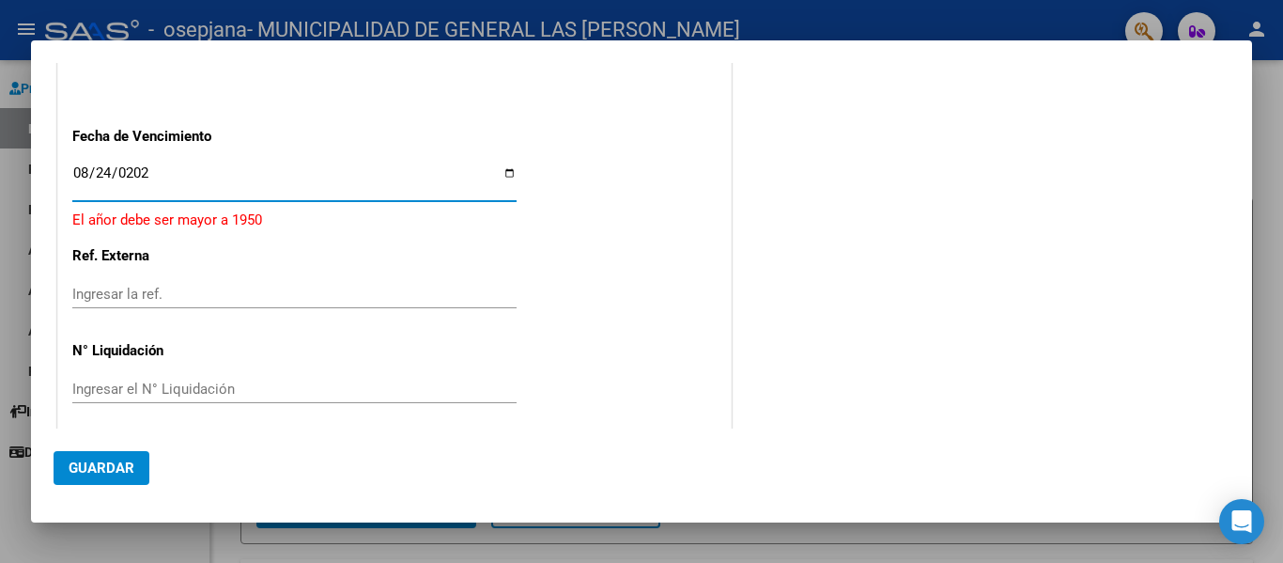
type input "[DATE]"
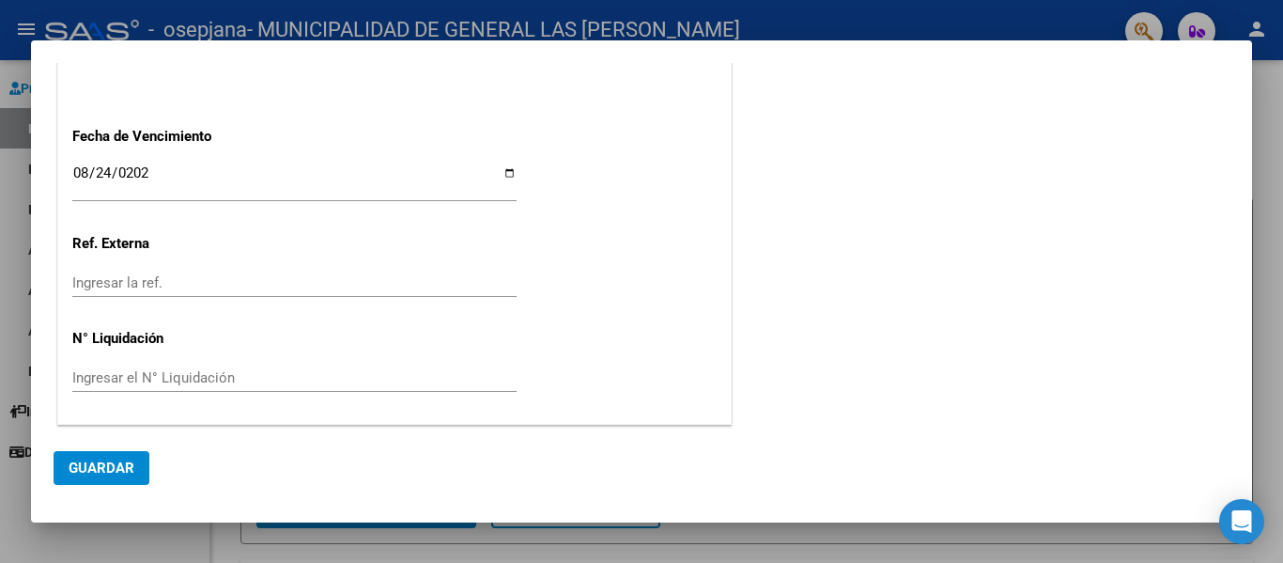
click at [123, 466] on span "Guardar" at bounding box center [102, 467] width 66 height 17
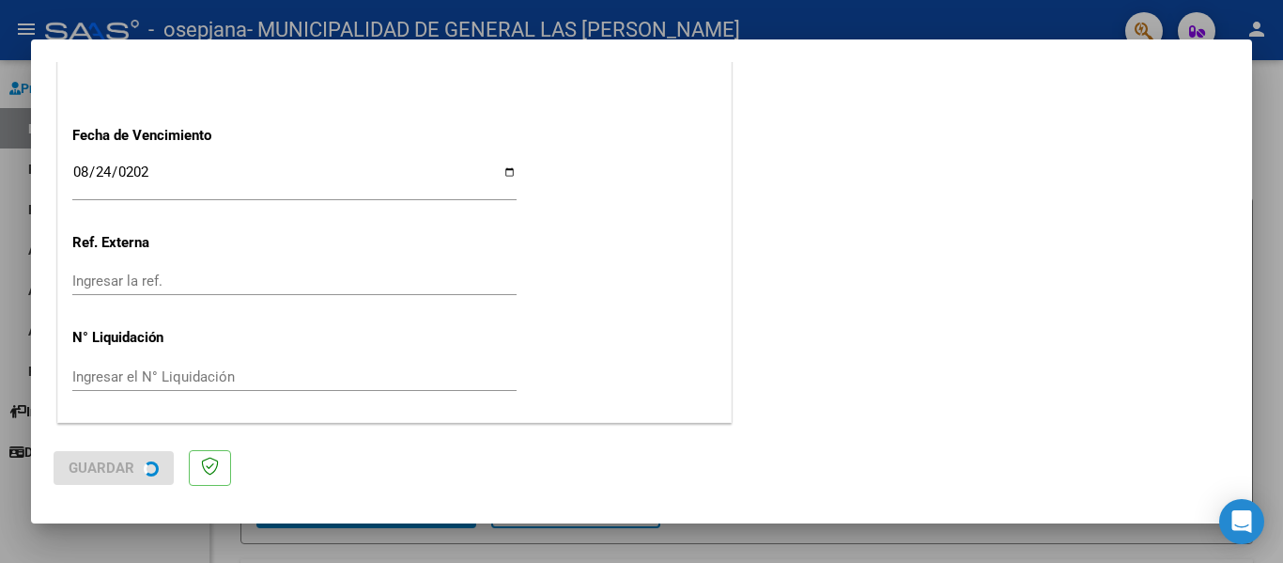
scroll to position [0, 0]
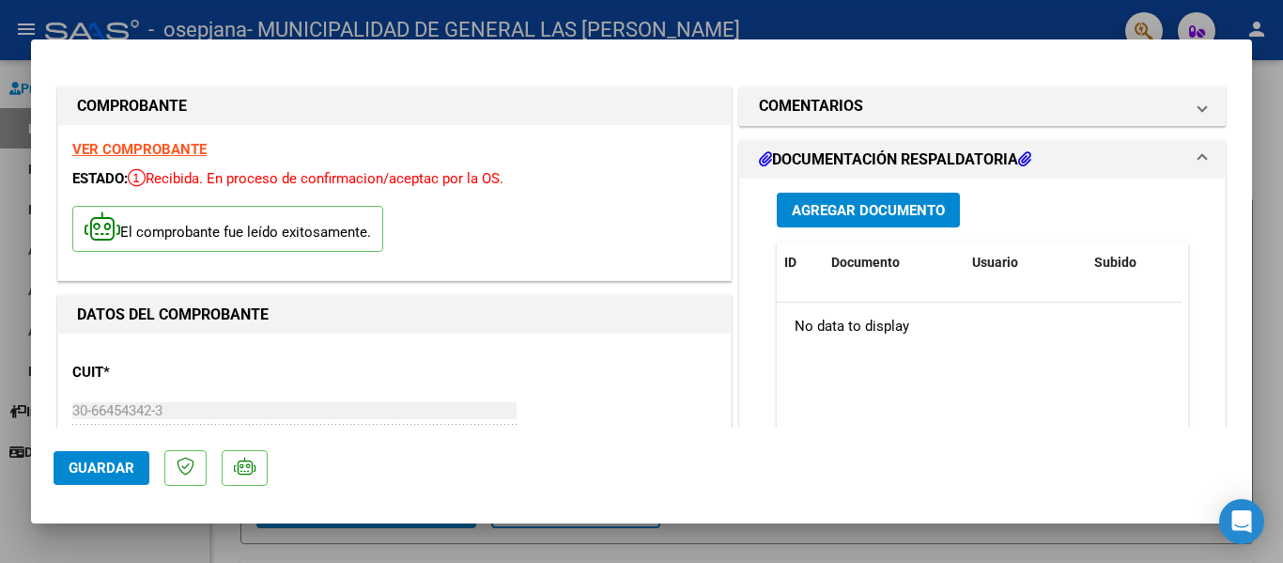
click at [899, 204] on span "Agregar Documento" at bounding box center [868, 210] width 153 height 17
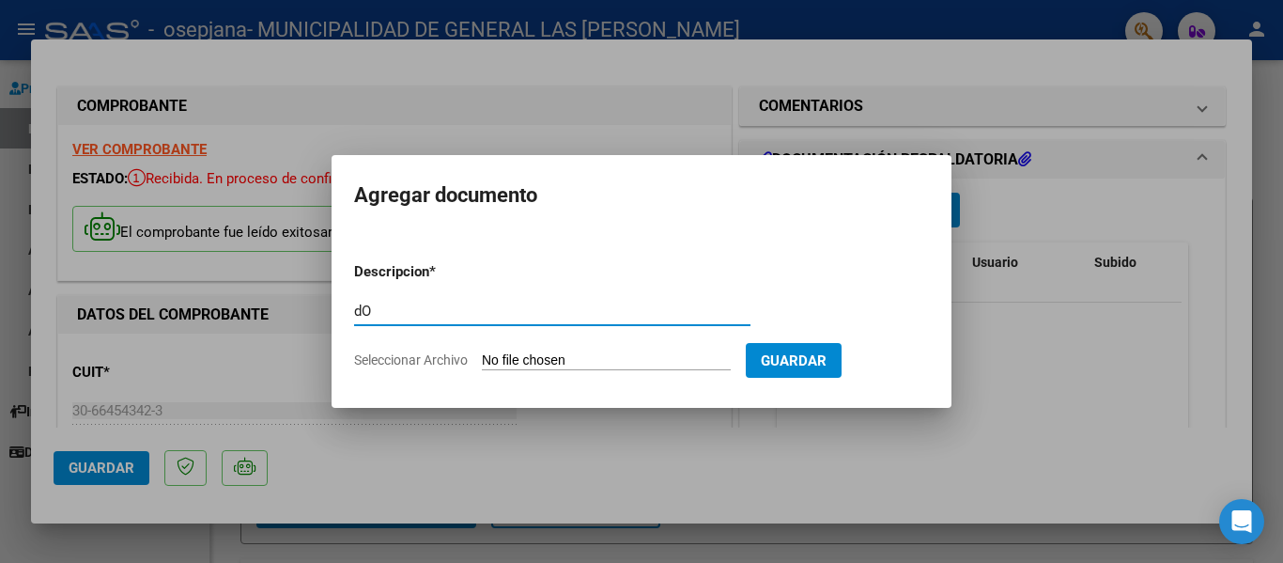
type input "d"
type input "Doc. Respaldatoria"
click at [504, 356] on input "Seleccionar Archivo" at bounding box center [606, 361] width 249 height 18
type input "C:\fakepath\0006C00004249_1.pdf"
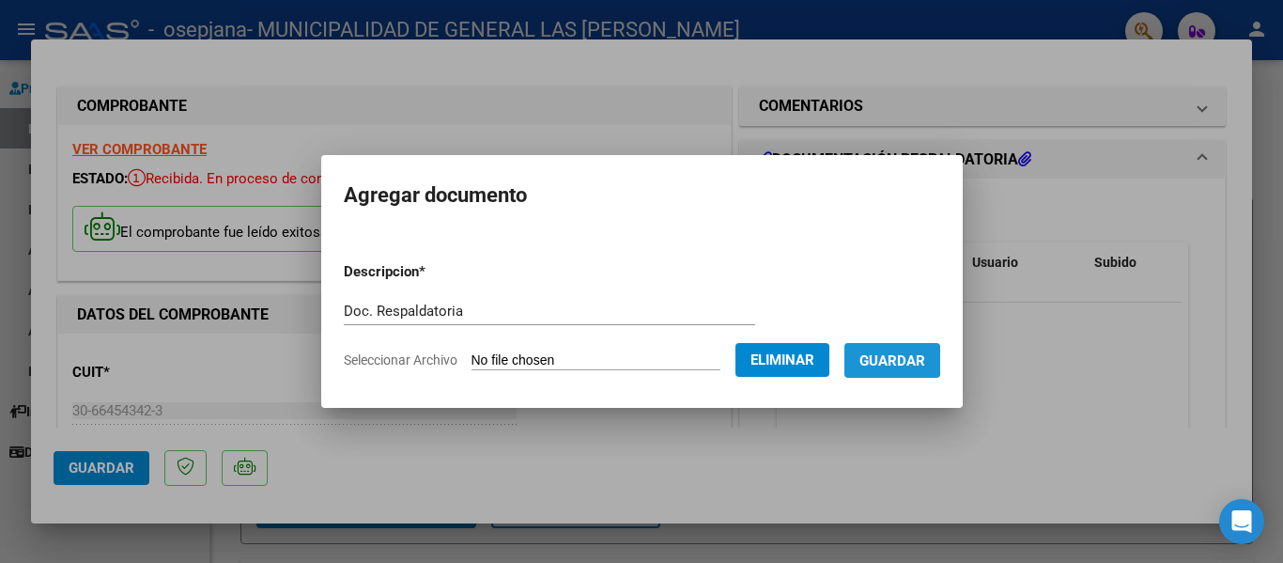
click at [886, 355] on span "Guardar" at bounding box center [893, 360] width 66 height 17
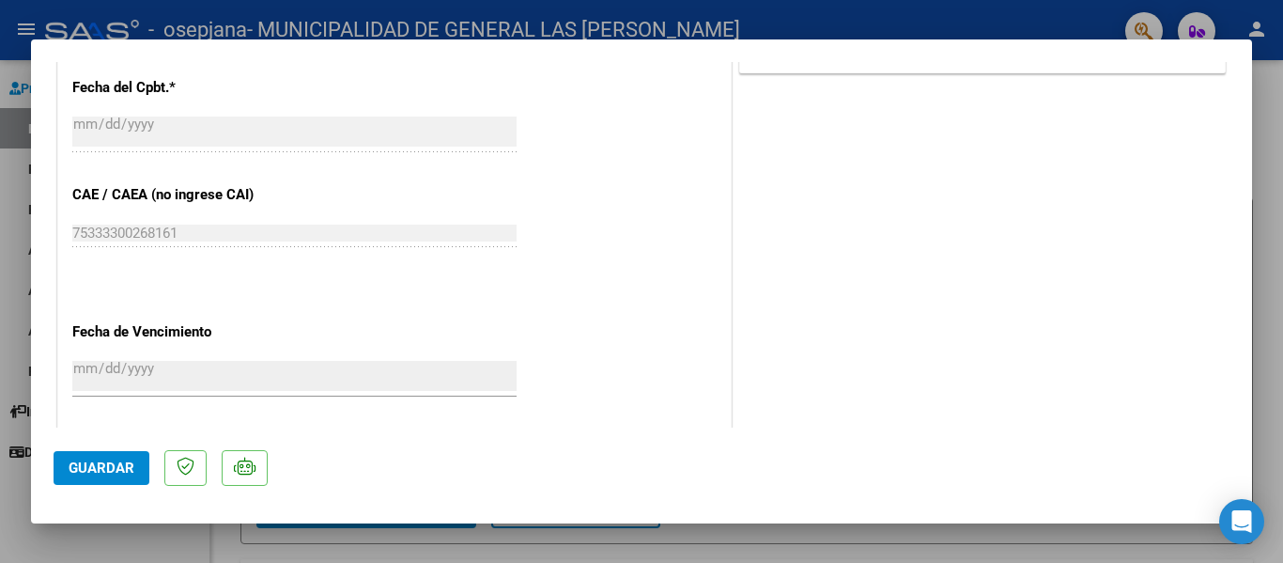
scroll to position [1135, 0]
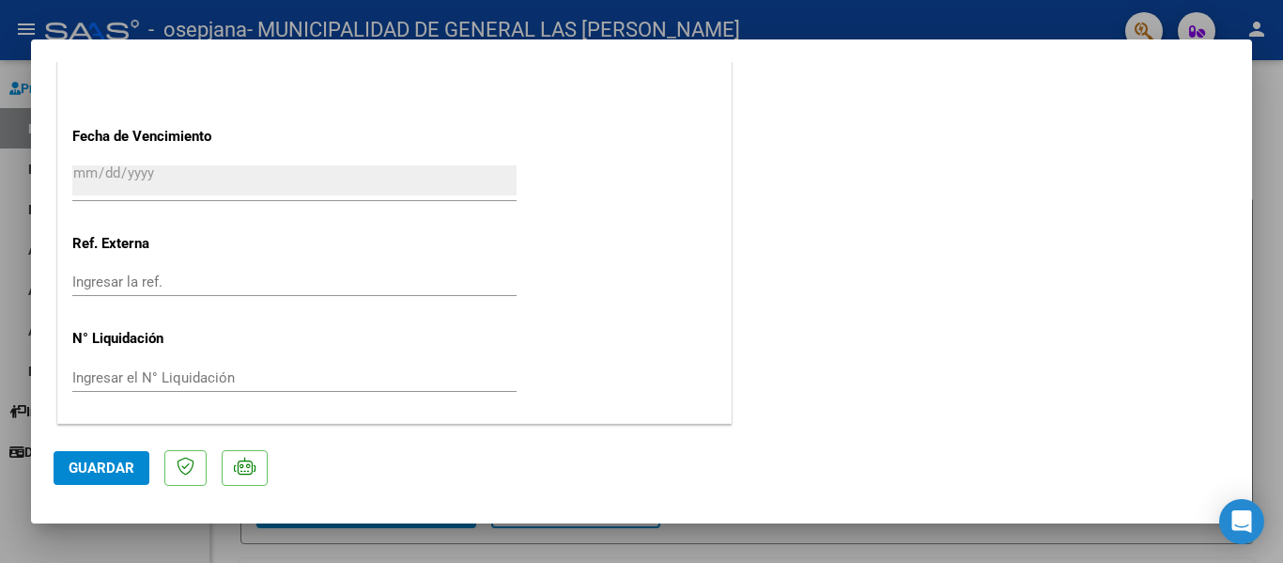
click at [112, 474] on span "Guardar" at bounding box center [102, 467] width 66 height 17
click at [1267, 186] on div at bounding box center [641, 281] width 1283 height 563
type input "$ 0,00"
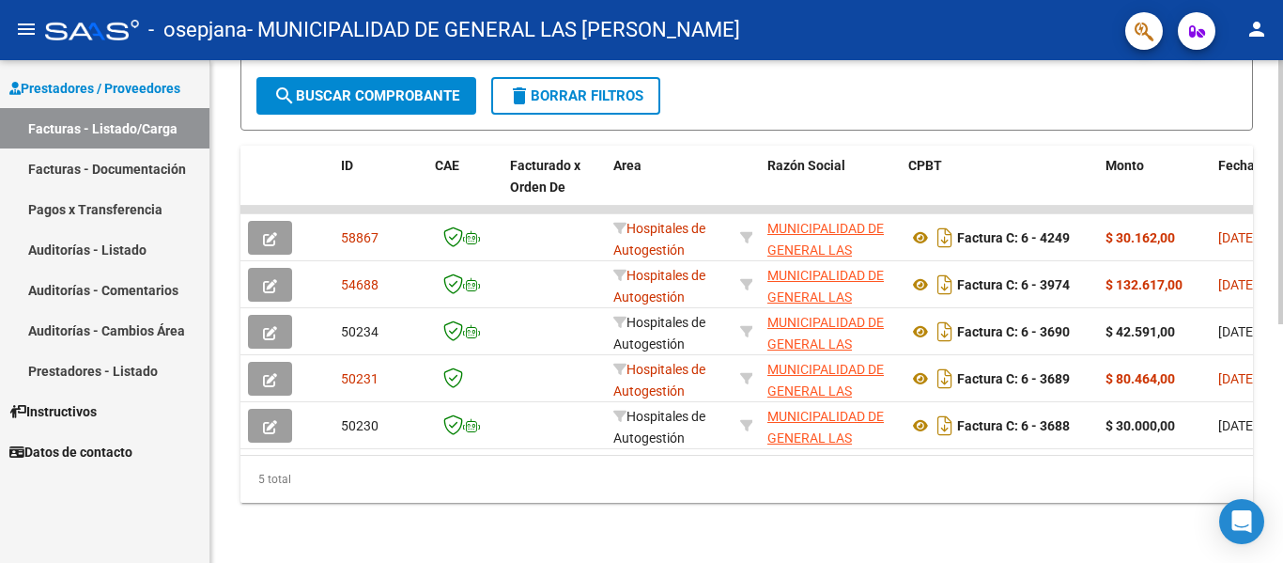
scroll to position [0, 0]
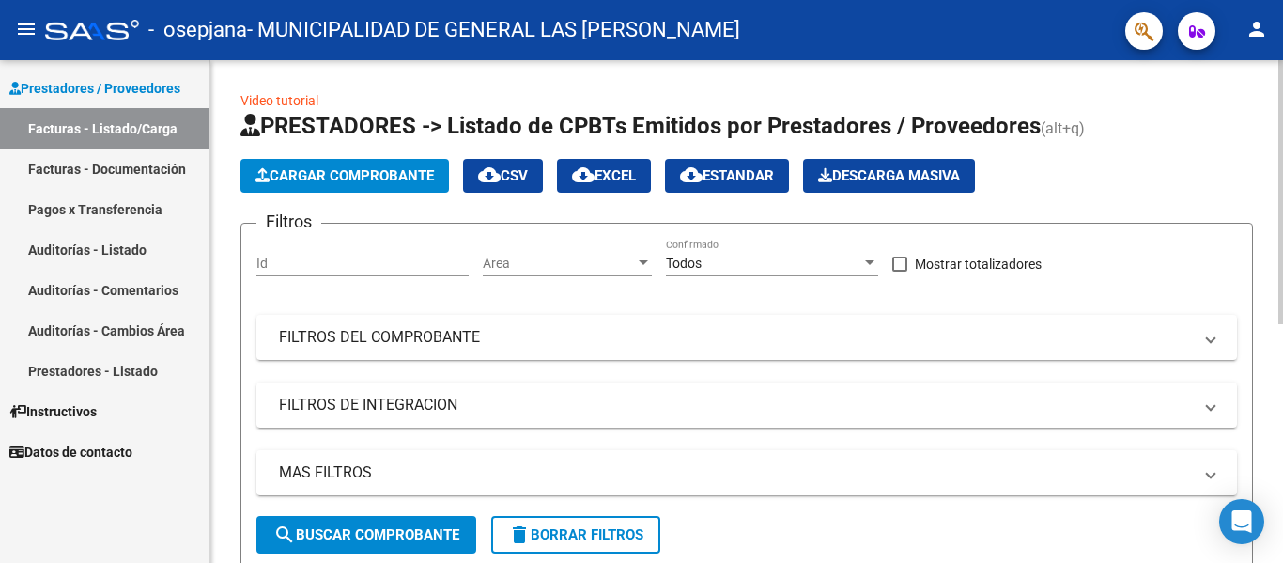
click at [1209, 38] on div "menu - osepjana - MUNICIPALIDAD DE GENERAL LAS [PERSON_NAME] person Prestadores…" at bounding box center [641, 281] width 1283 height 563
click at [389, 167] on span "Cargar Comprobante" at bounding box center [345, 175] width 178 height 17
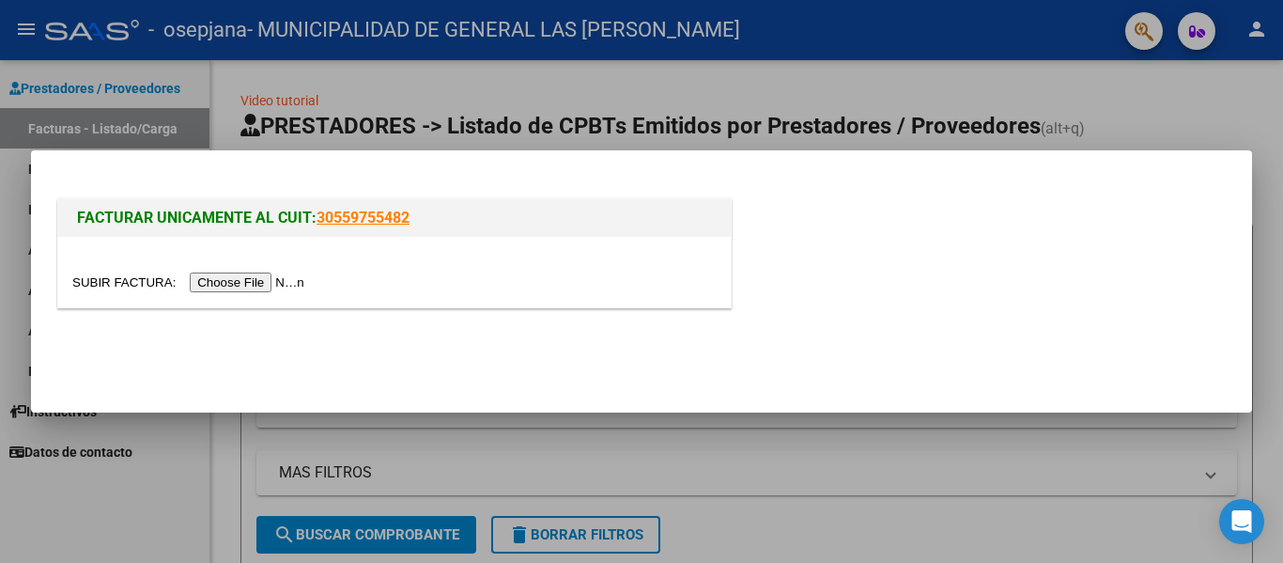
click at [252, 280] on input "file" at bounding box center [191, 282] width 238 height 20
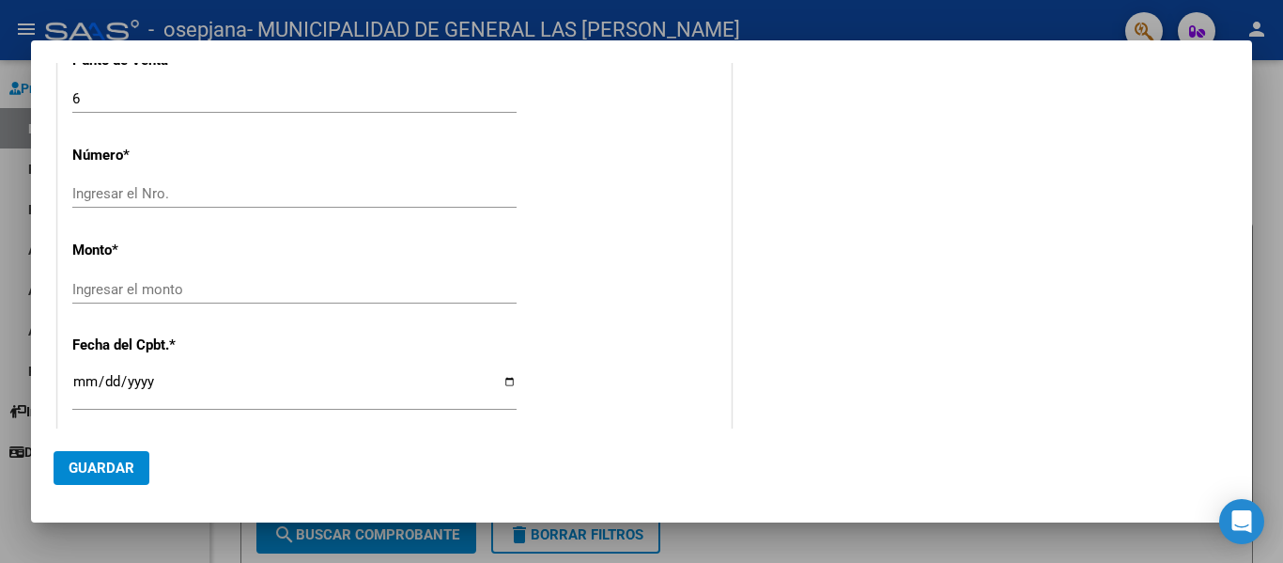
scroll to position [644, 0]
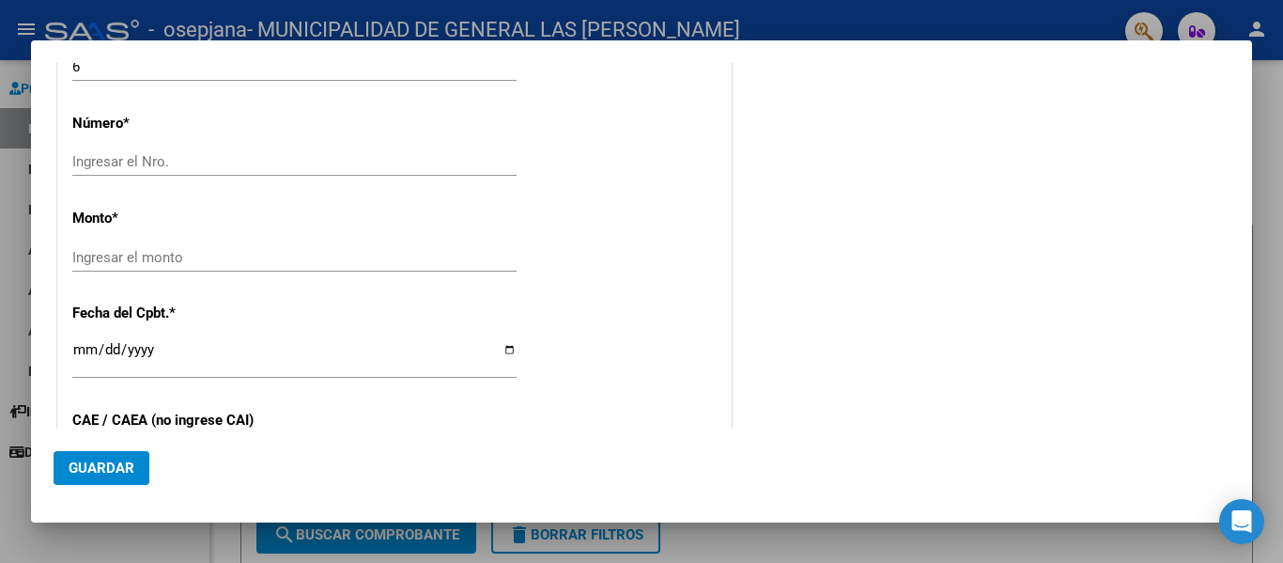
click at [233, 160] on input "Ingresar el Nro." at bounding box center [294, 161] width 444 height 17
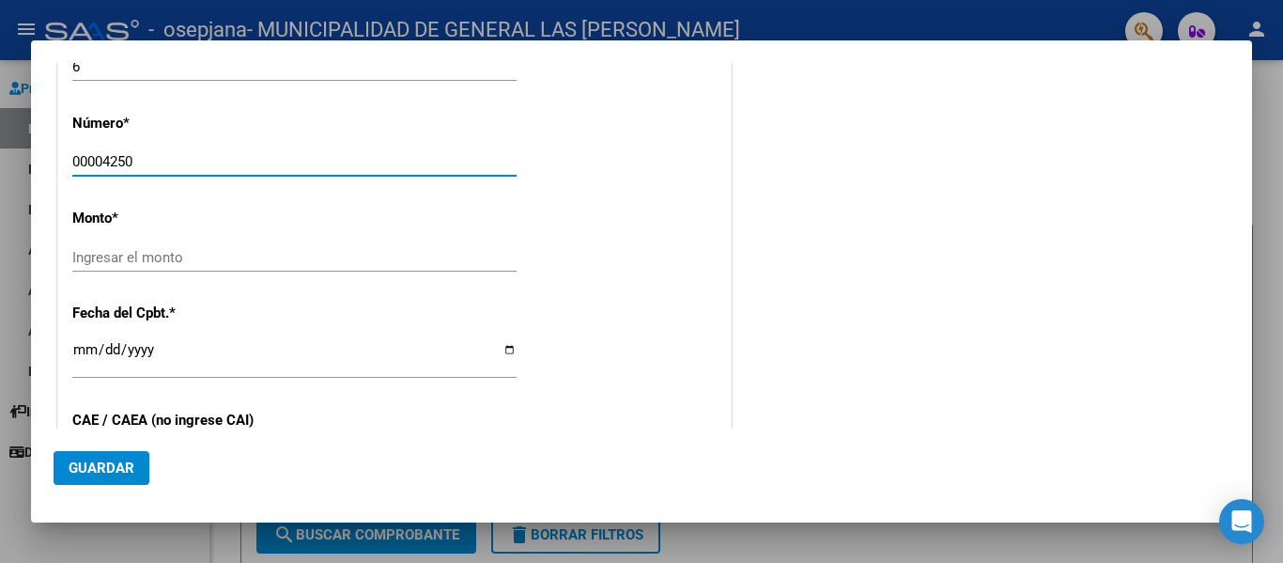
type input "00004250"
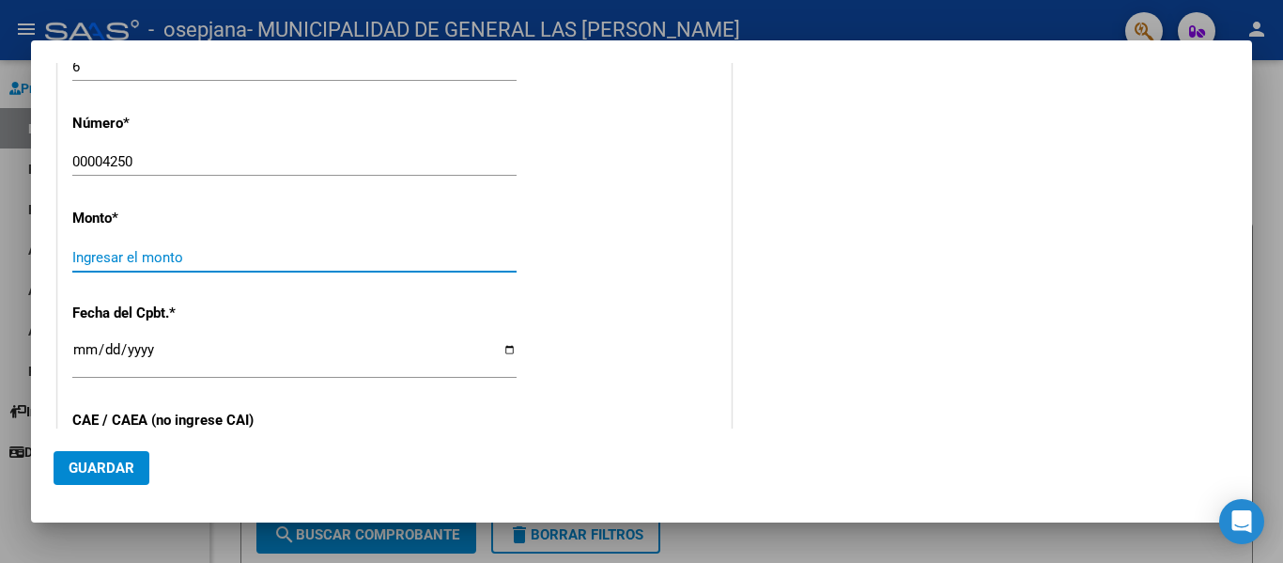
click at [107, 264] on input "Ingresar el monto" at bounding box center [294, 257] width 444 height 17
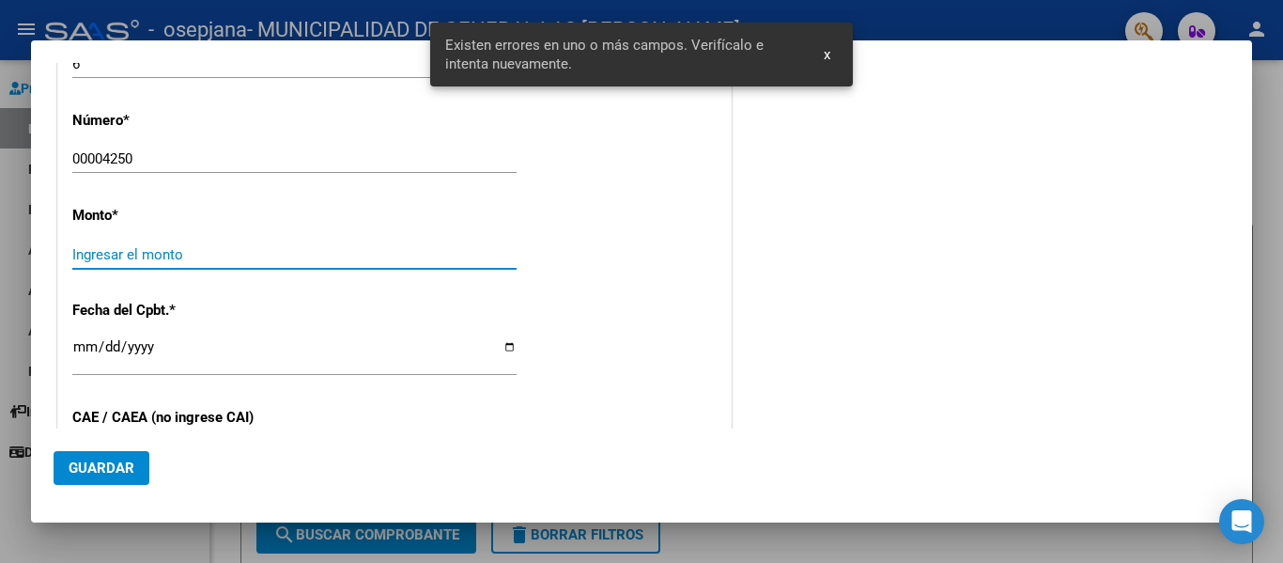
click at [103, 252] on input "Ingresar el monto" at bounding box center [294, 254] width 444 height 17
type input "$ 42.591,00"
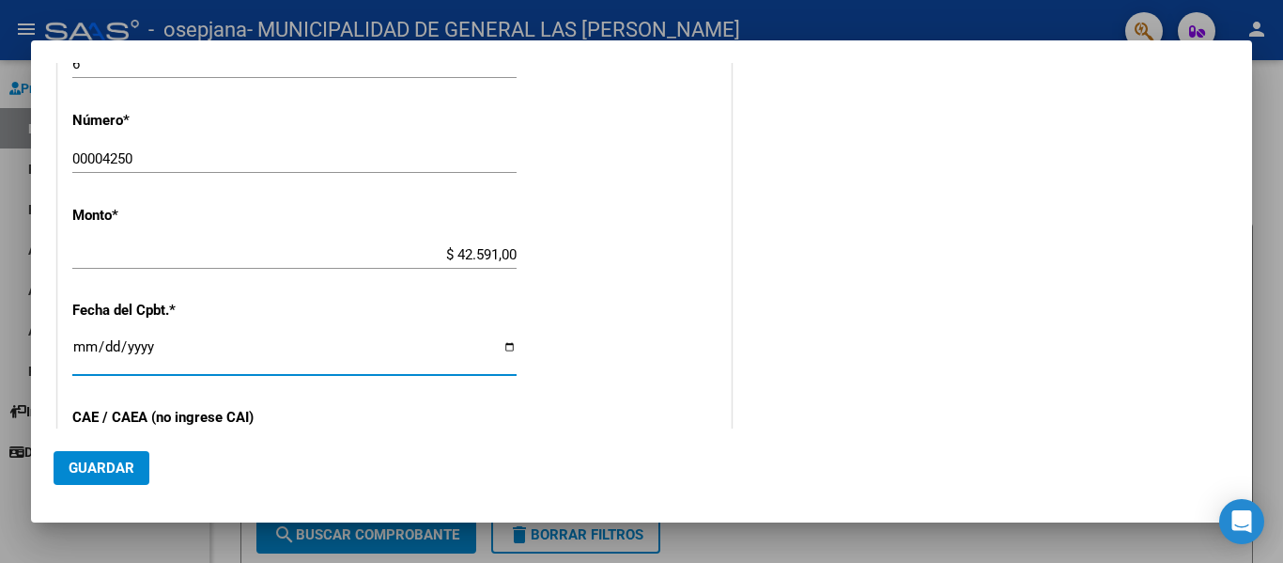
click at [83, 352] on input "Ingresar la fecha" at bounding box center [294, 354] width 444 height 30
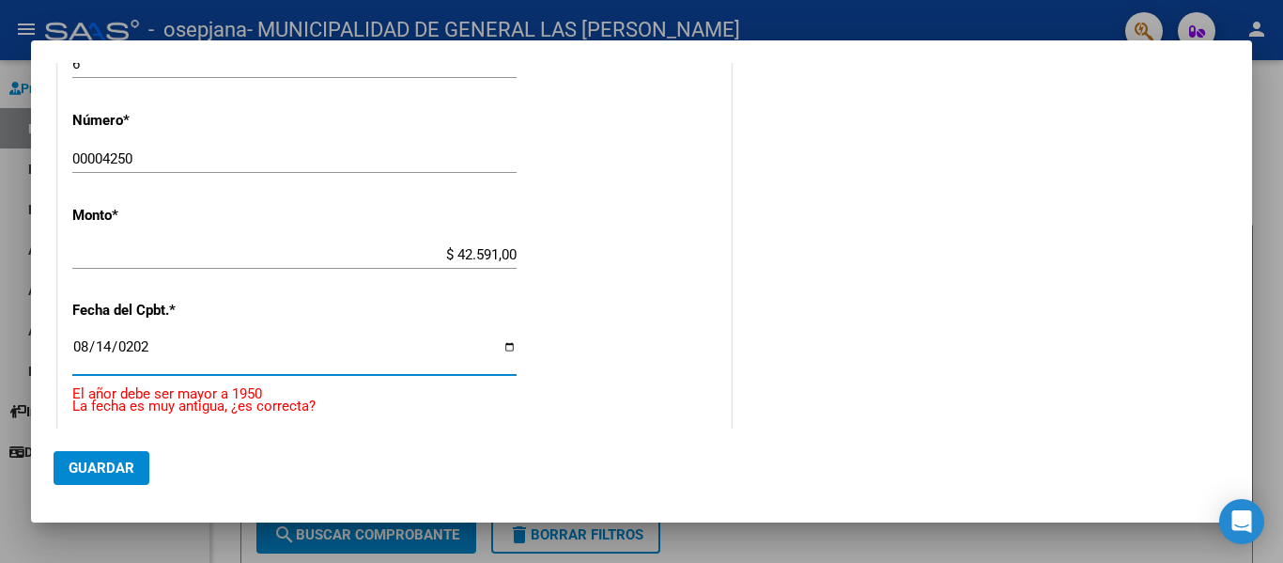
type input "[DATE]"
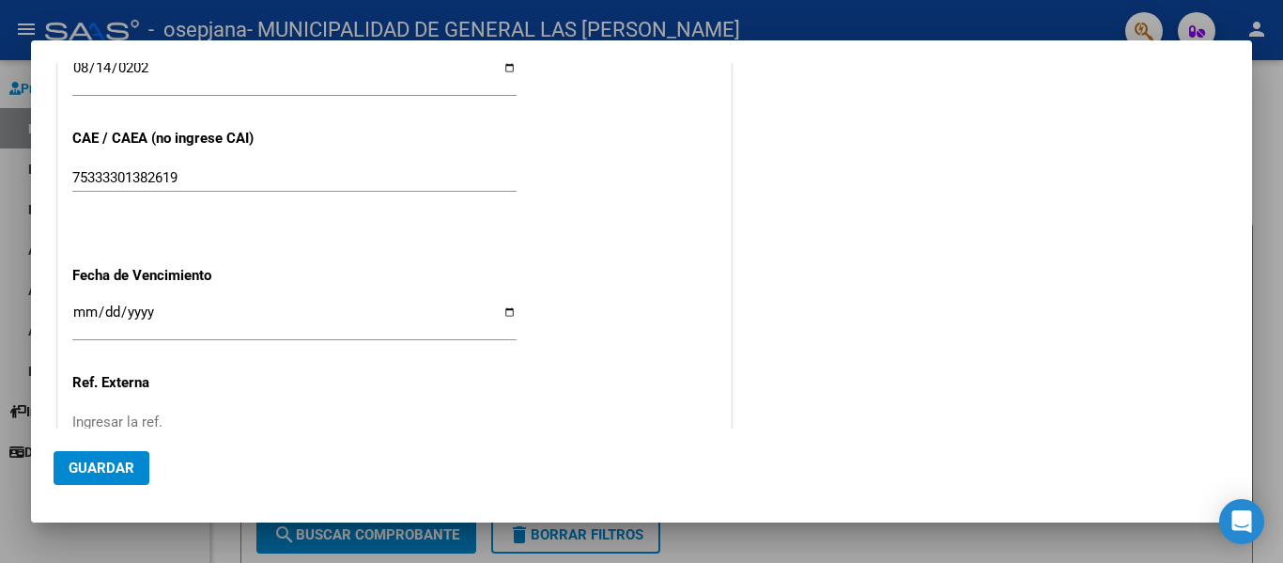
scroll to position [946, 0]
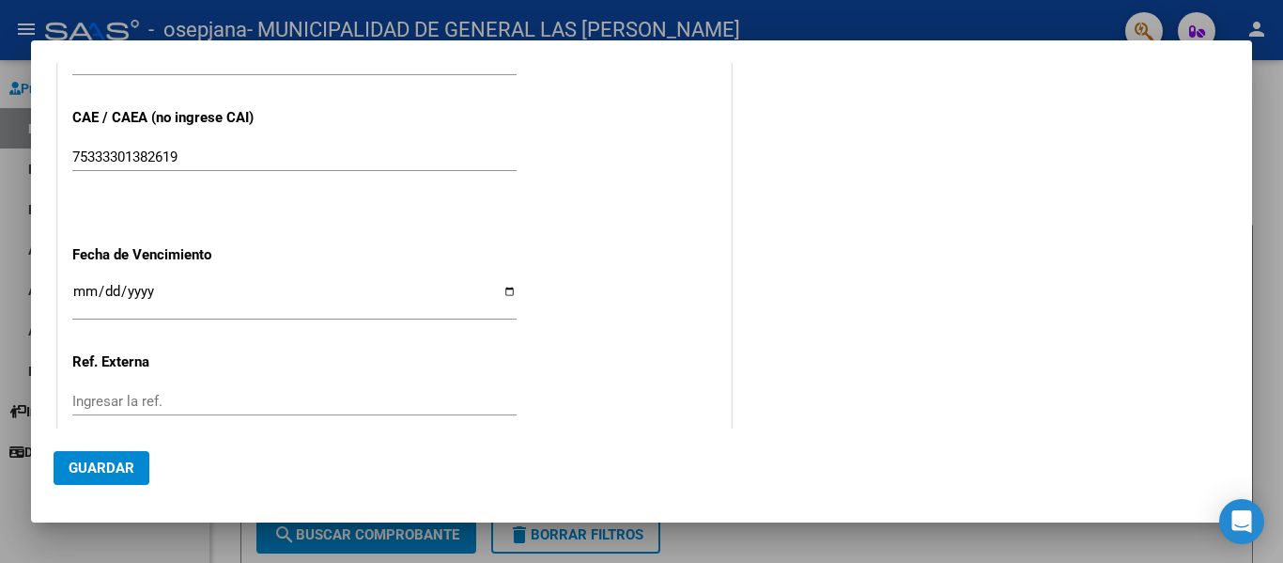
click at [75, 292] on input "Ingresar la fecha" at bounding box center [294, 299] width 444 height 30
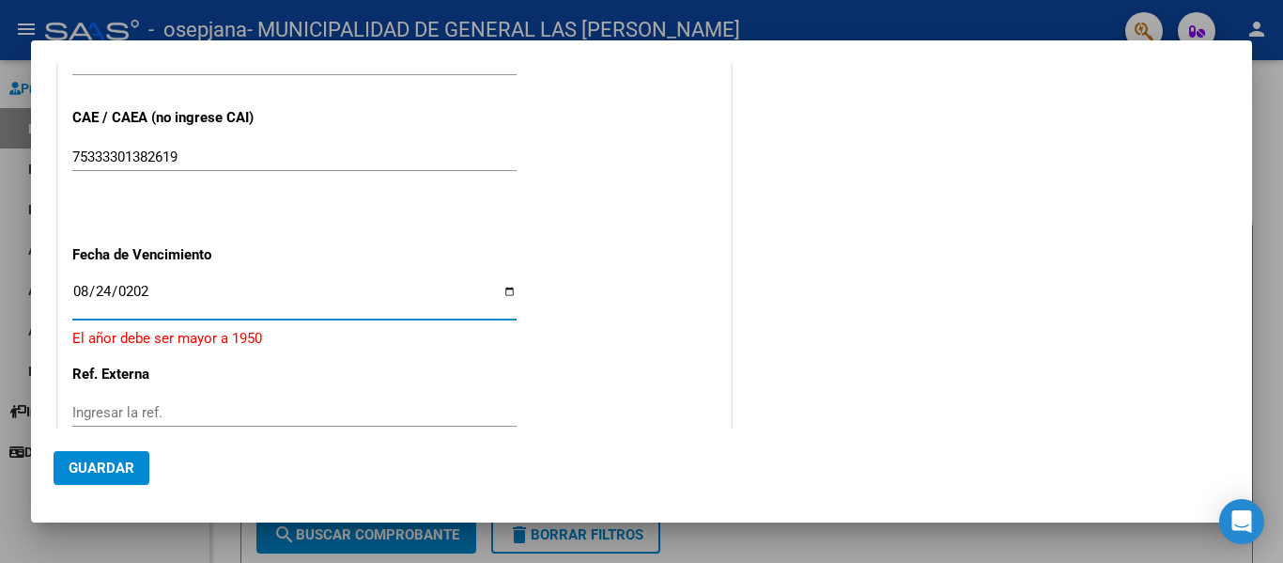
type input "[DATE]"
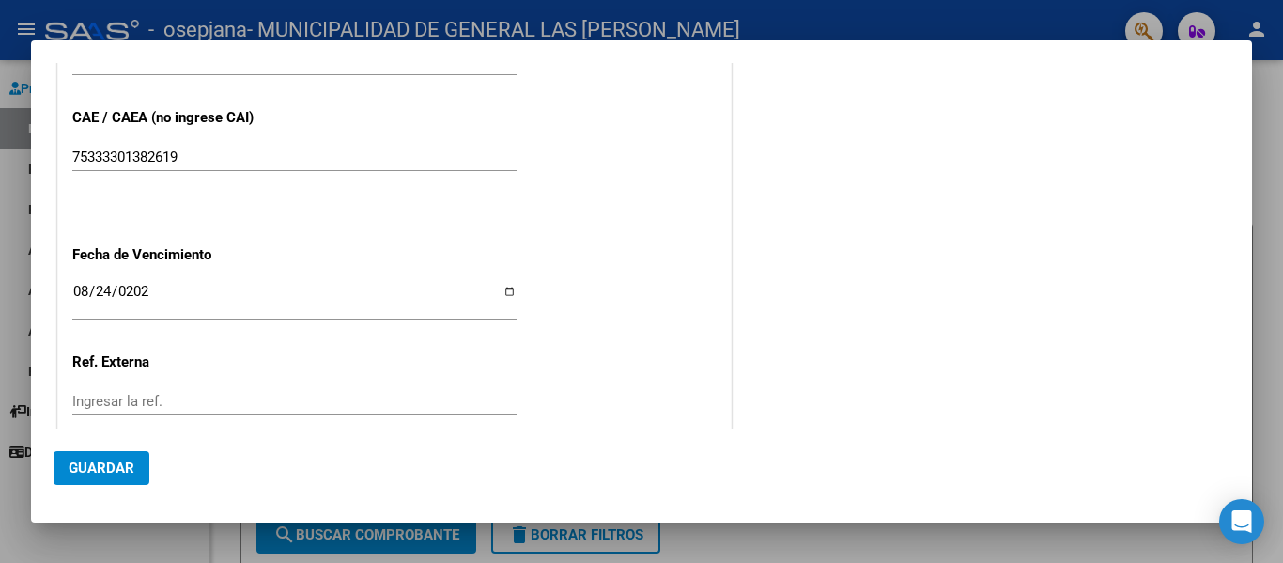
scroll to position [1064, 0]
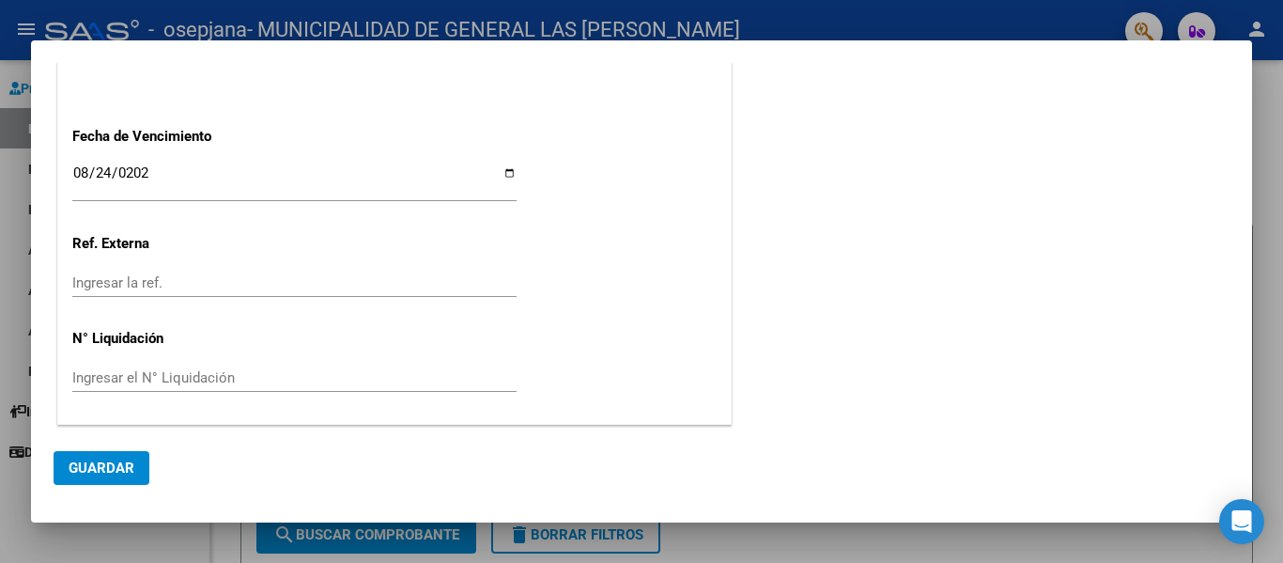
click at [109, 455] on button "Guardar" at bounding box center [102, 468] width 96 height 34
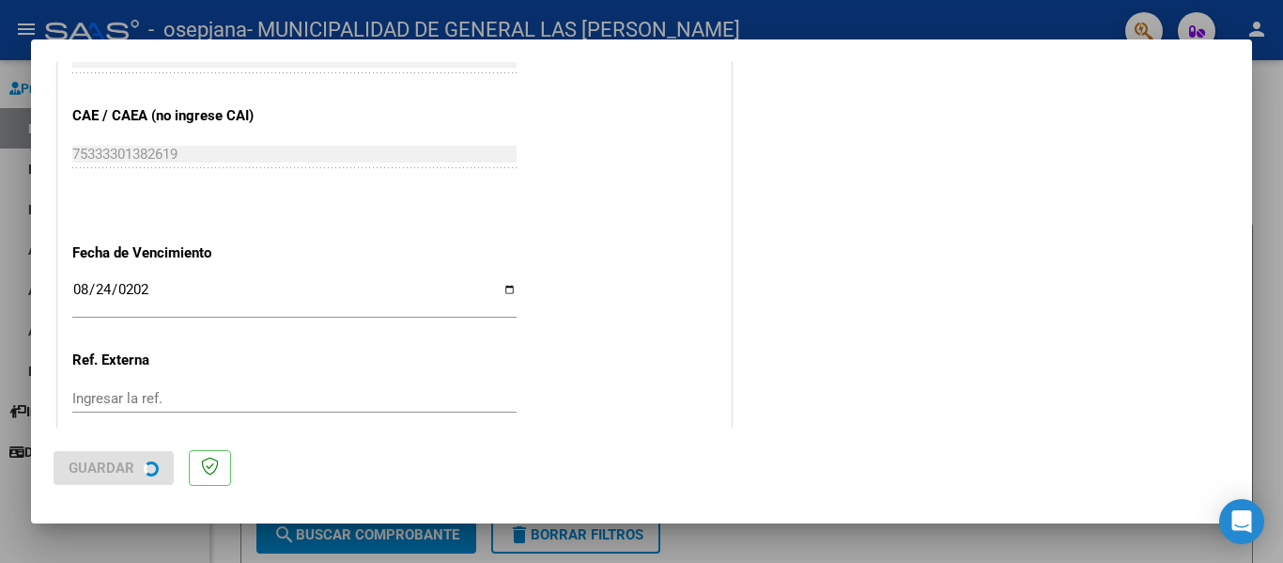
scroll to position [0, 0]
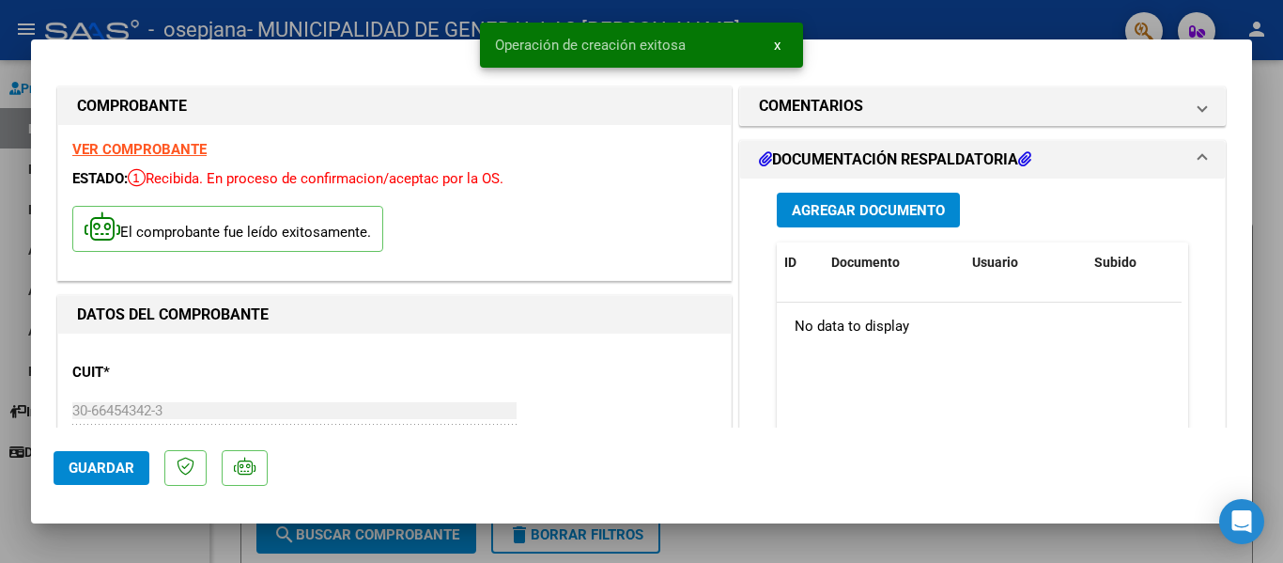
drag, startPoint x: 1242, startPoint y: 384, endPoint x: 1251, endPoint y: 207, distance: 177.8
click at [1251, 207] on mat-dialog-content "COMPROBANTE VER COMPROBANTE ESTADO: Recibida. En proceso de confirmacion/acepta…" at bounding box center [641, 244] width 1221 height 365
click at [884, 210] on span "Agregar Documento" at bounding box center [868, 210] width 153 height 17
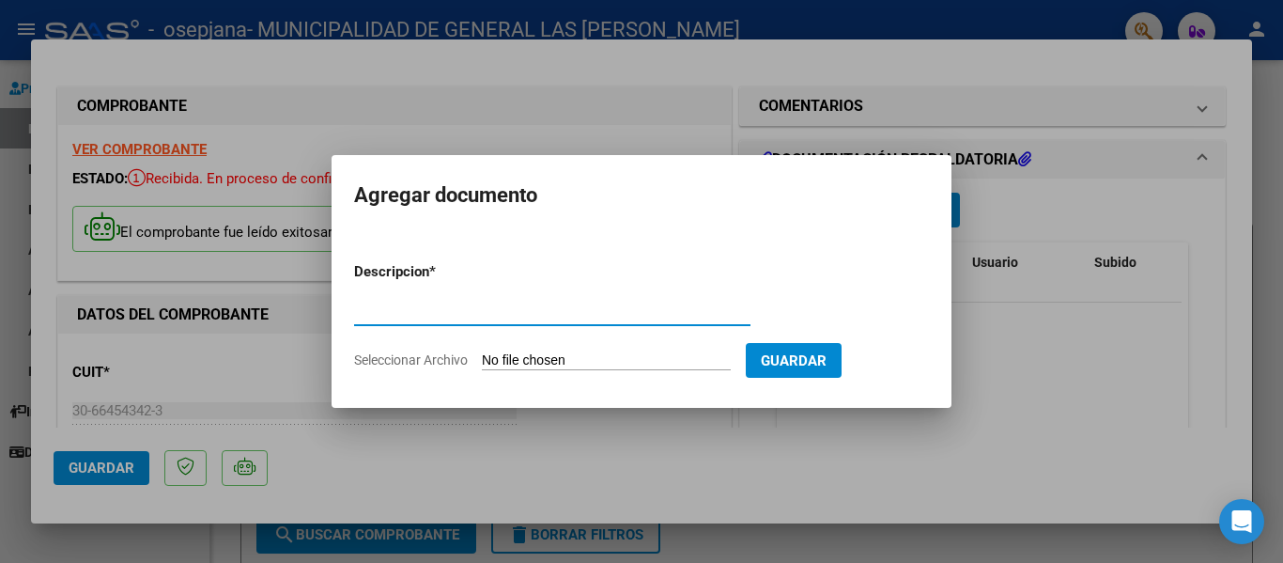
type input "d"
type input "Documentación respaldatoria"
click at [582, 363] on input "Seleccionar Archivo" at bounding box center [606, 361] width 249 height 18
type input "C:\fakepath\0006C00004250_1.pdf"
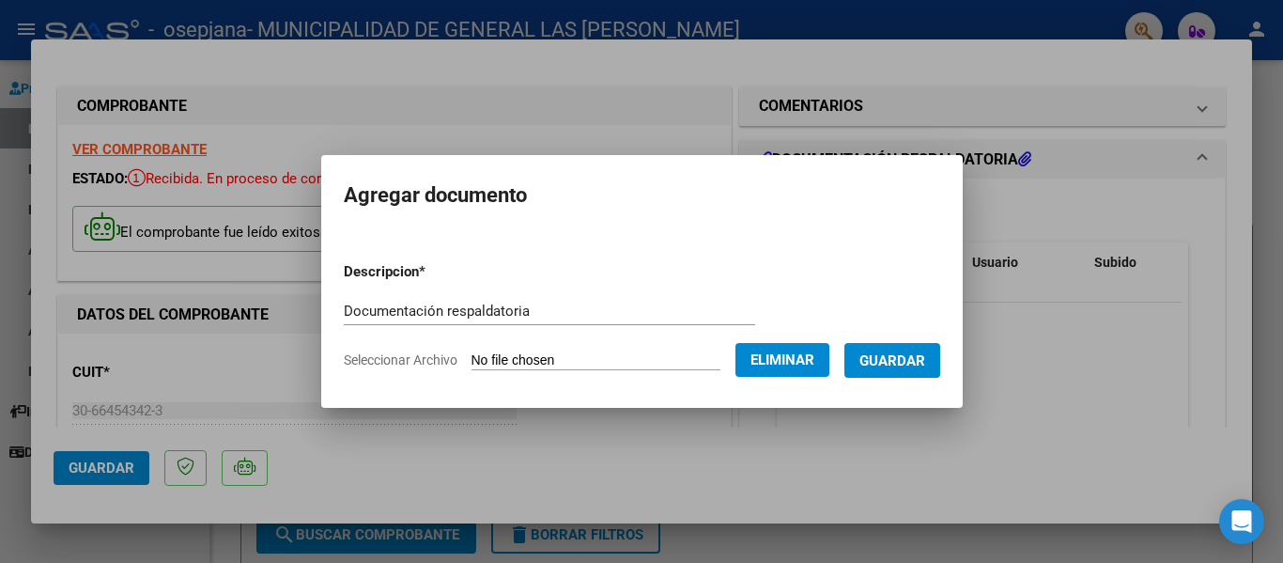
click at [899, 358] on span "Guardar" at bounding box center [893, 360] width 66 height 17
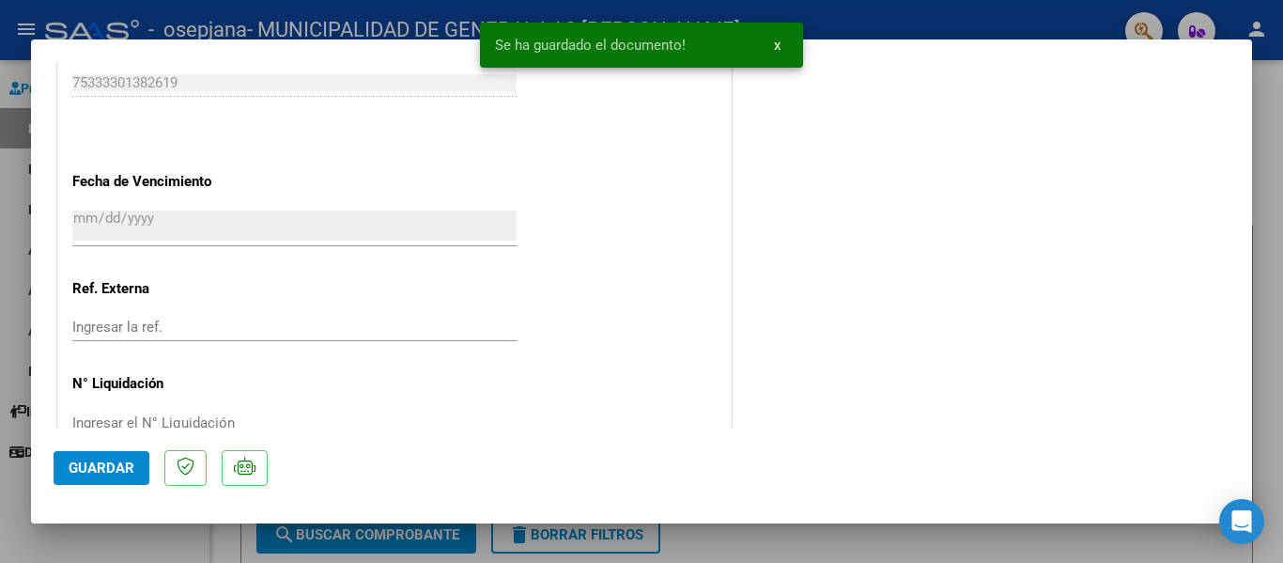
scroll to position [1135, 0]
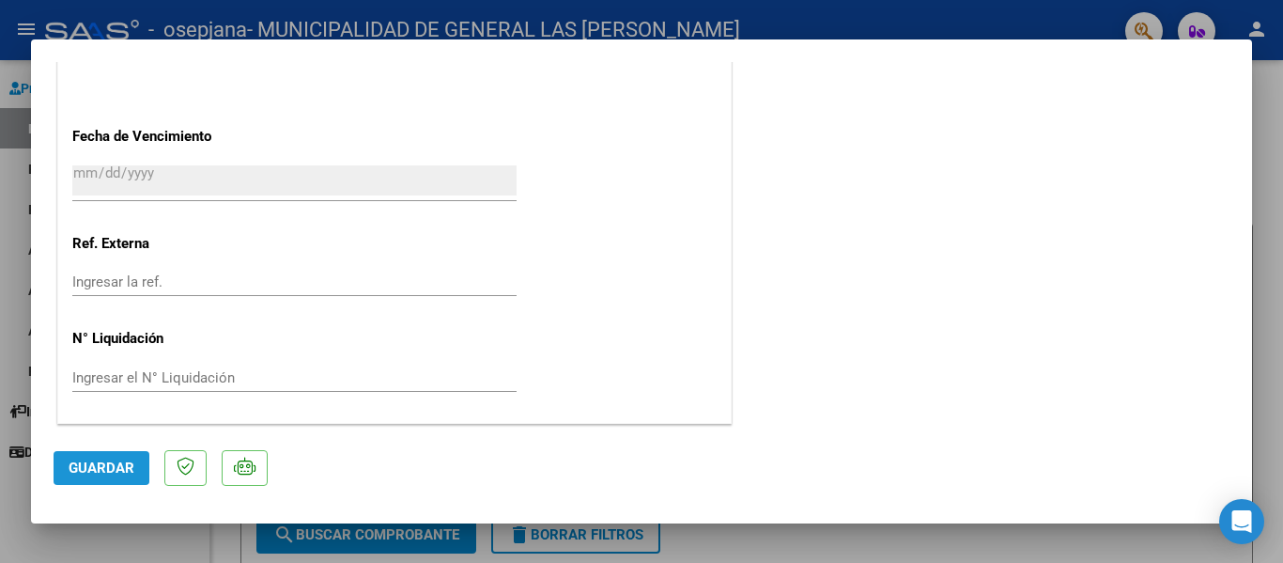
click at [86, 466] on span "Guardar" at bounding box center [102, 467] width 66 height 17
click at [1275, 240] on div at bounding box center [641, 281] width 1283 height 563
type input "$ 0,00"
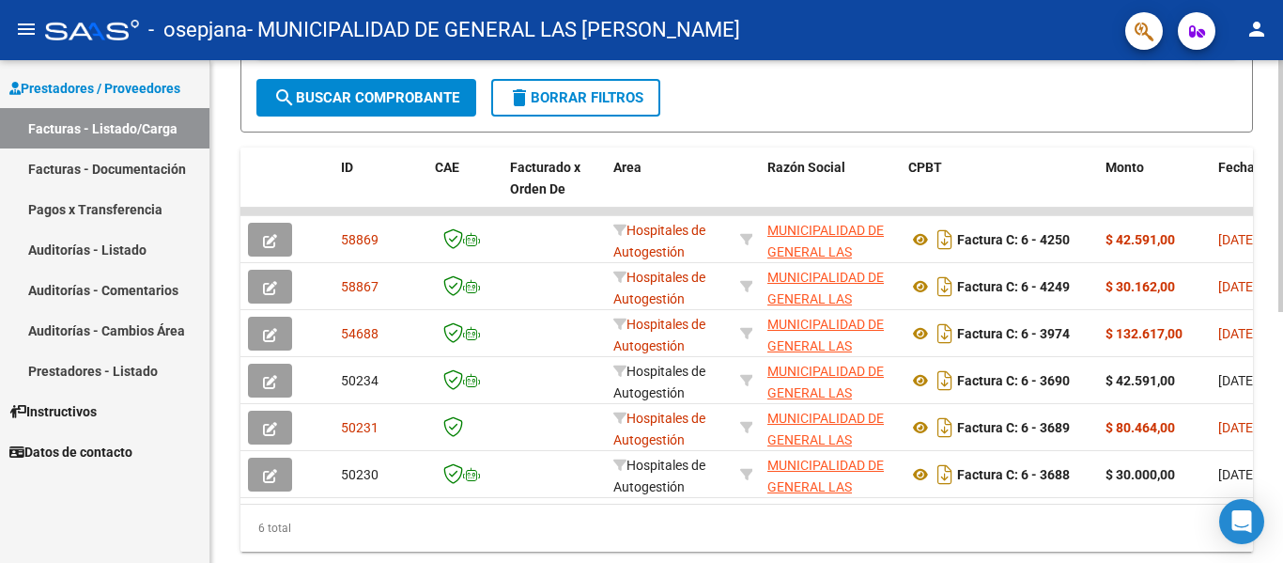
scroll to position [439, 0]
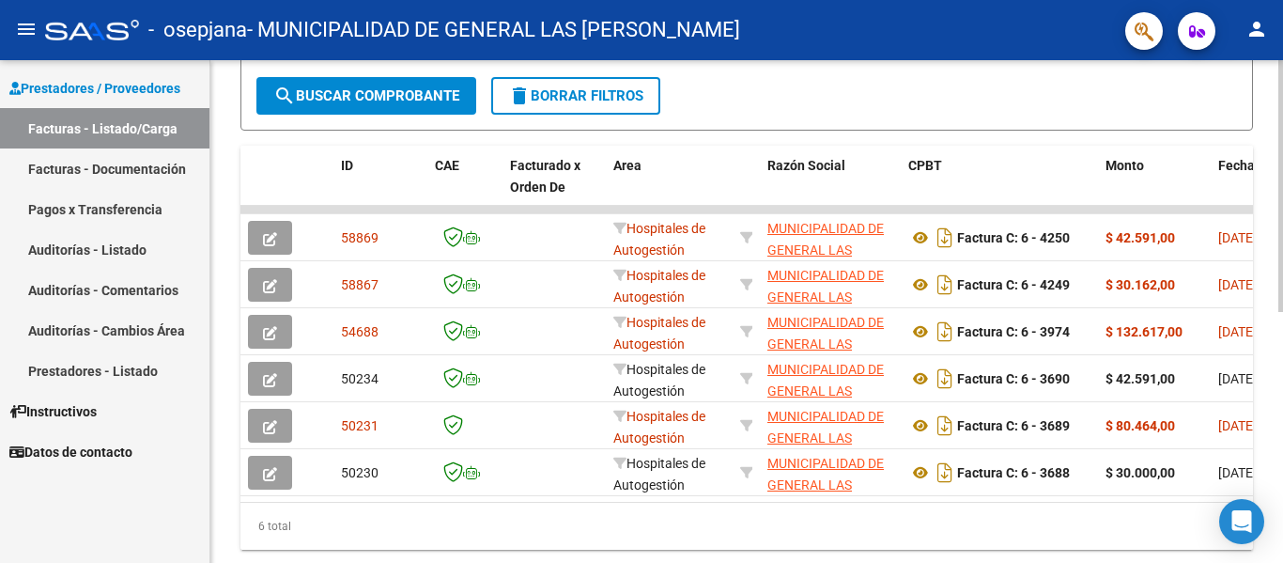
click at [1257, 425] on div "Video tutorial PRESTADORES -> Listado de CPBTs Emitidos por Prestadores / Prove…" at bounding box center [749, 115] width 1078 height 988
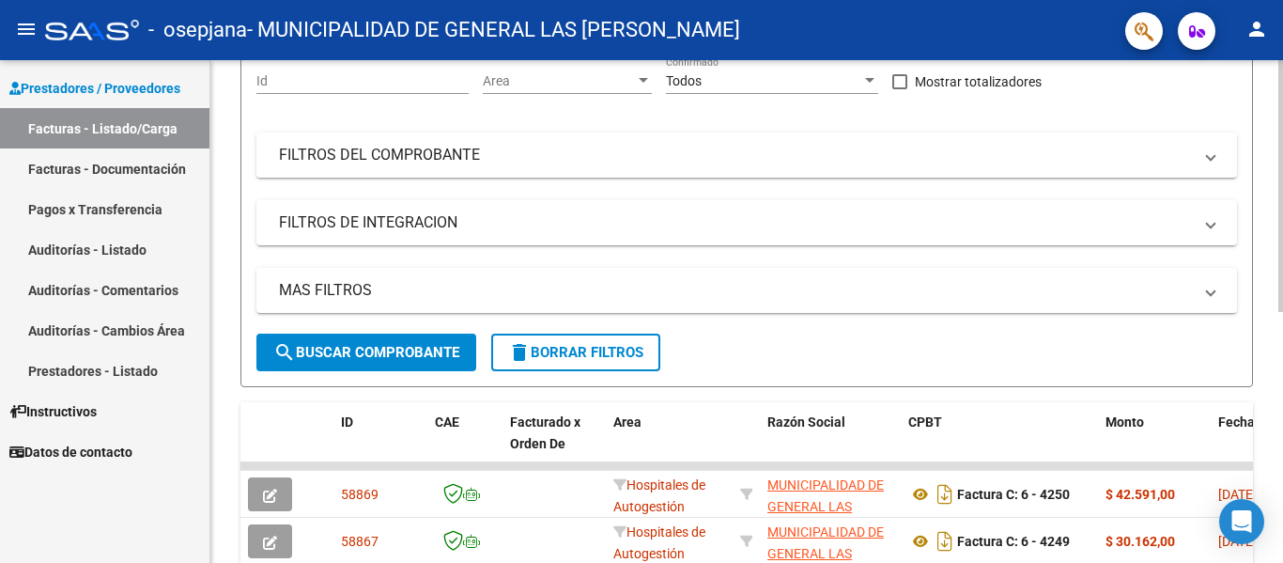
scroll to position [0, 0]
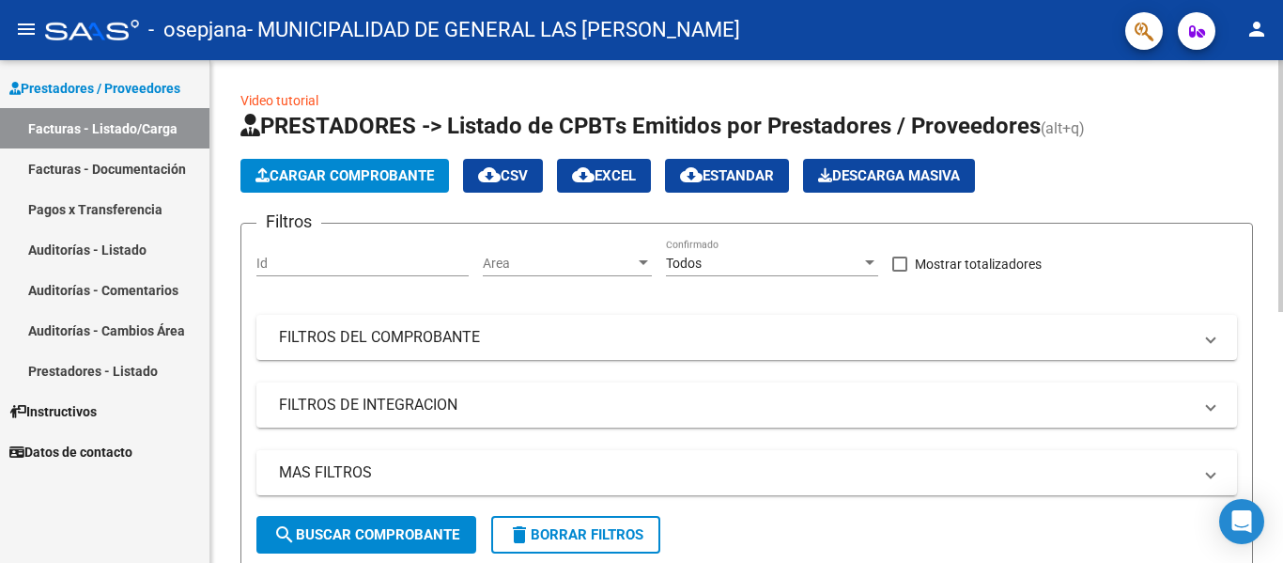
click at [1282, 37] on div "menu - osepjana - MUNICIPALIDAD DE GENERAL LAS [PERSON_NAME] person Prestadores…" at bounding box center [641, 281] width 1283 height 563
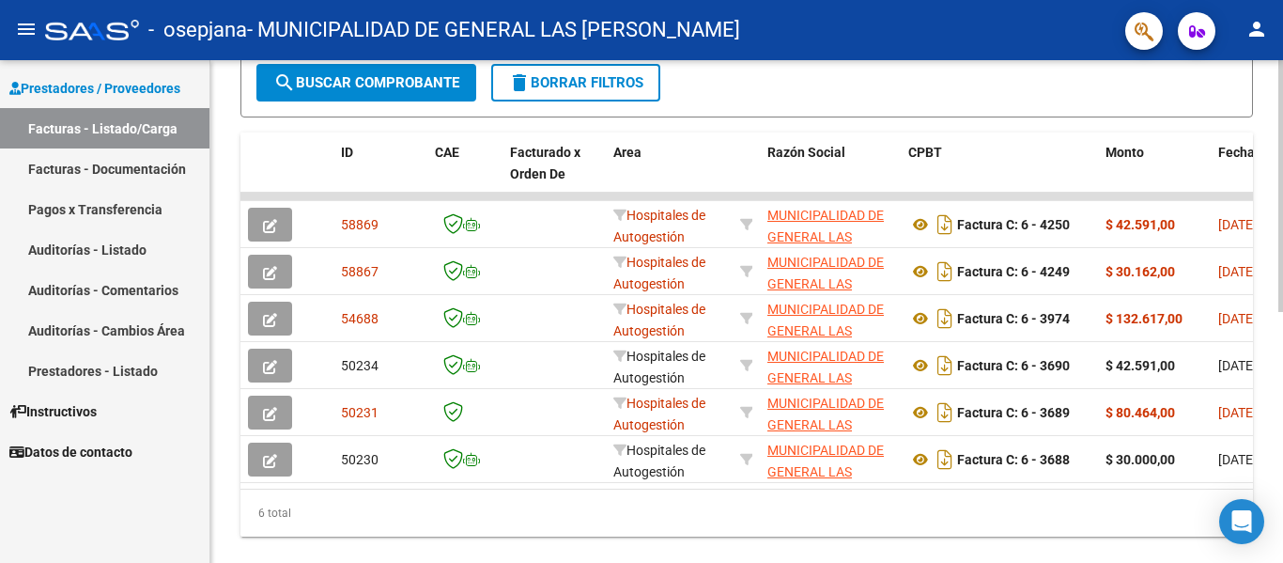
scroll to position [459, 0]
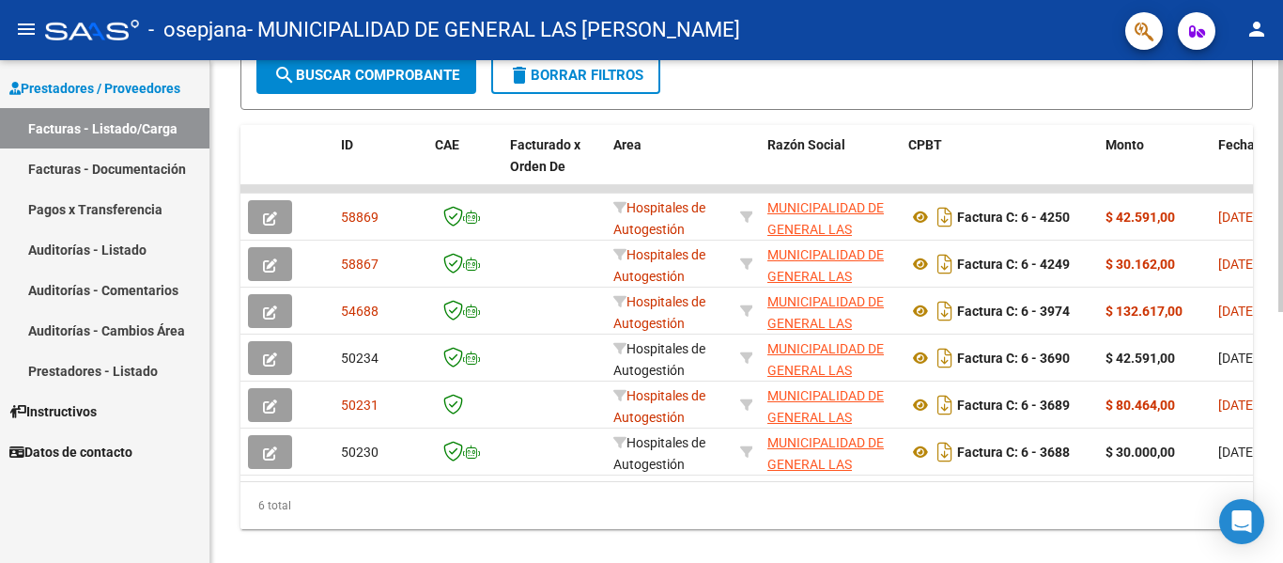
click at [1270, 391] on div "Video tutorial PRESTADORES -> Listado de CPBTs Emitidos por Prestadores / Prove…" at bounding box center [749, 95] width 1078 height 988
click at [1278, 393] on div "Video tutorial PRESTADORES -> Listado de CPBTs Emitidos por Prestadores / Prove…" at bounding box center [746, 95] width 1073 height 988
drag, startPoint x: 1278, startPoint y: 393, endPoint x: 1236, endPoint y: 120, distance: 275.6
click at [1236, 120] on div "Video tutorial PRESTADORES -> Listado de CPBTs Emitidos por Prestadores / Prove…" at bounding box center [746, 95] width 1073 height 988
